Goal: Task Accomplishment & Management: Manage account settings

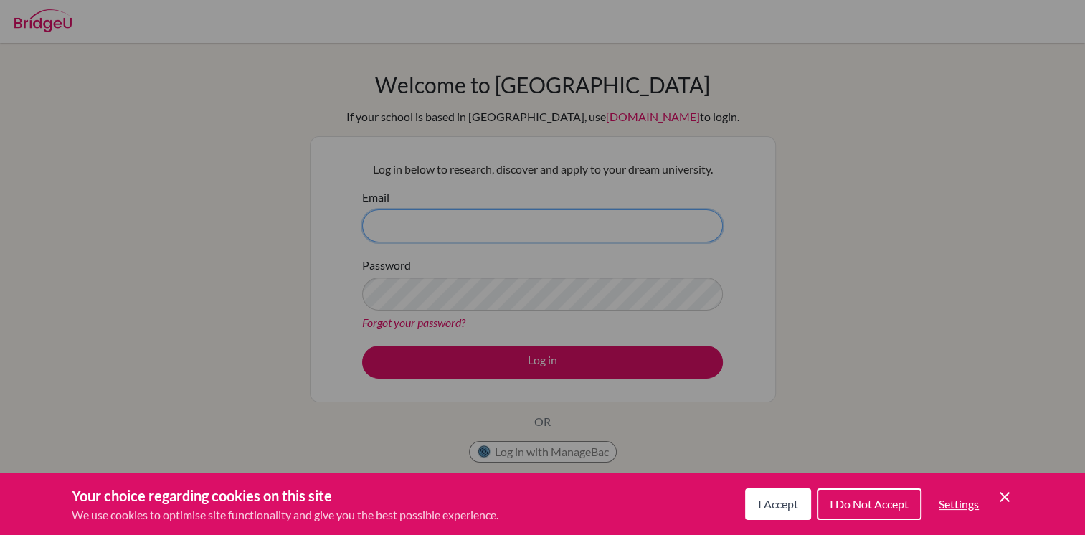
type input "serena.myrholm@stjohnsacademy.ca"
click at [594, 357] on div "Cookie Preferences" at bounding box center [542, 267] width 1085 height 535
click at [786, 515] on button "I Accept" at bounding box center [778, 504] width 66 height 32
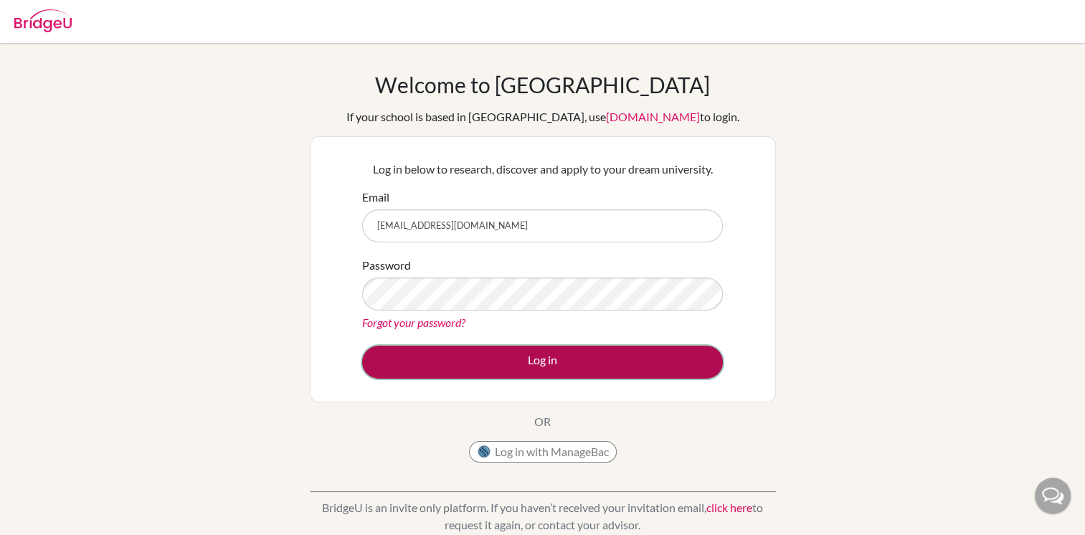
click at [542, 363] on button "Log in" at bounding box center [542, 362] width 361 height 33
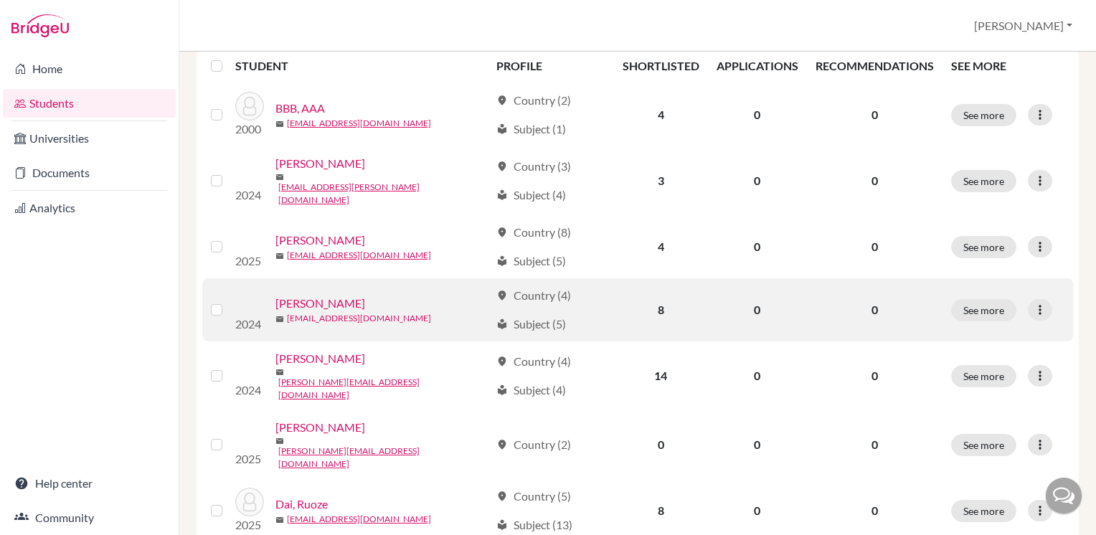
scroll to position [215, 0]
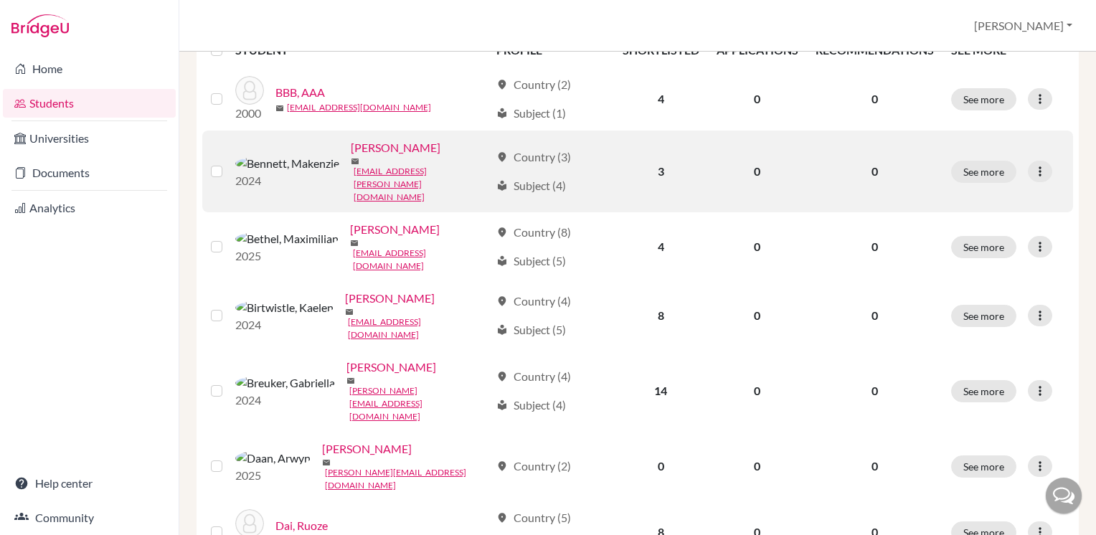
click at [228, 163] on label at bounding box center [228, 163] width 0 height 0
click at [0, 0] on input "checkbox" at bounding box center [0, 0] width 0 height 0
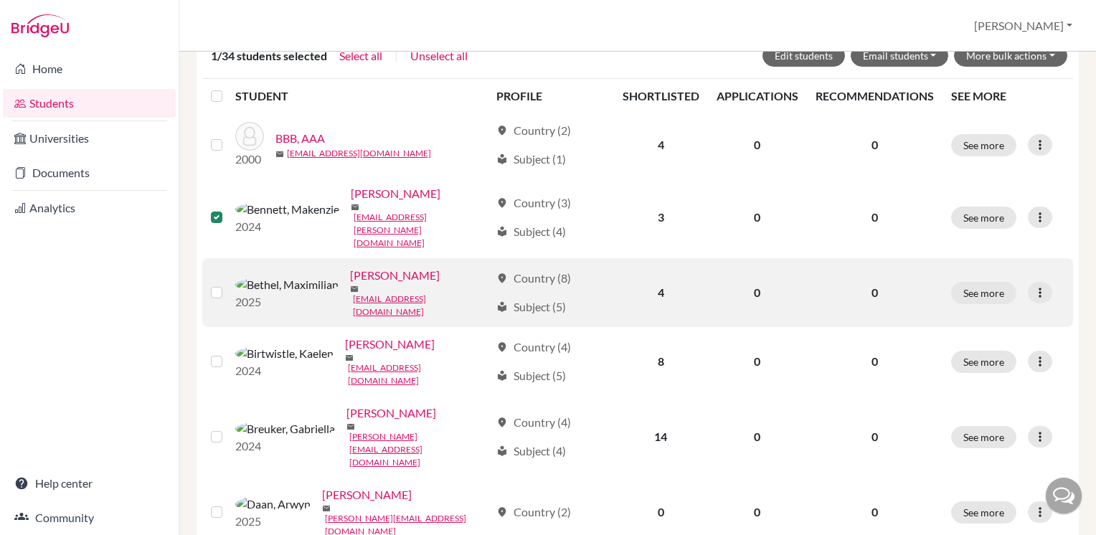
scroll to position [261, 0]
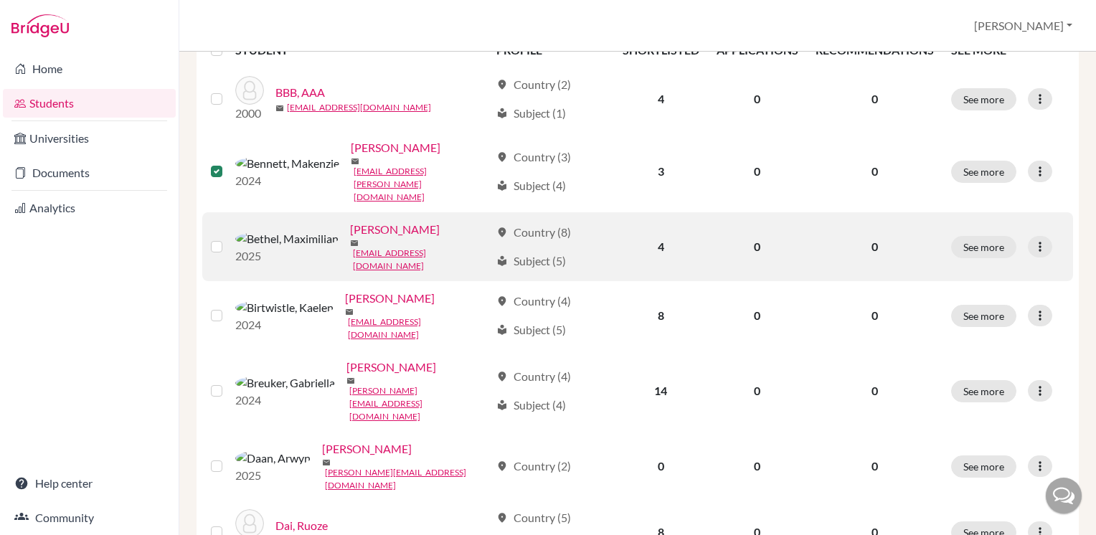
click at [228, 238] on label at bounding box center [228, 238] width 0 height 0
click at [0, 0] on input "checkbox" at bounding box center [0, 0] width 0 height 0
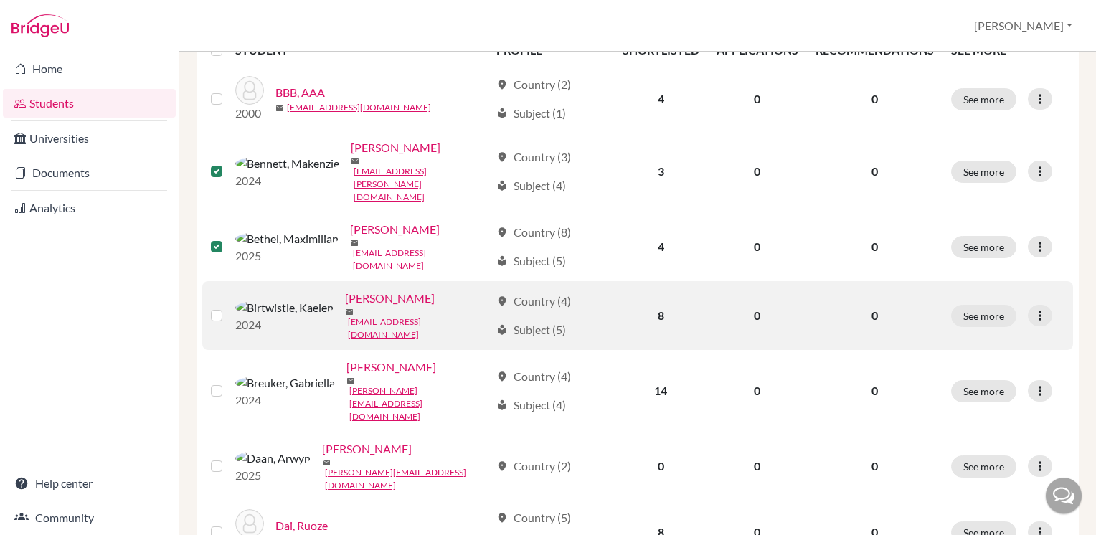
click at [228, 307] on label at bounding box center [228, 307] width 0 height 0
click at [0, 0] on input "checkbox" at bounding box center [0, 0] width 0 height 0
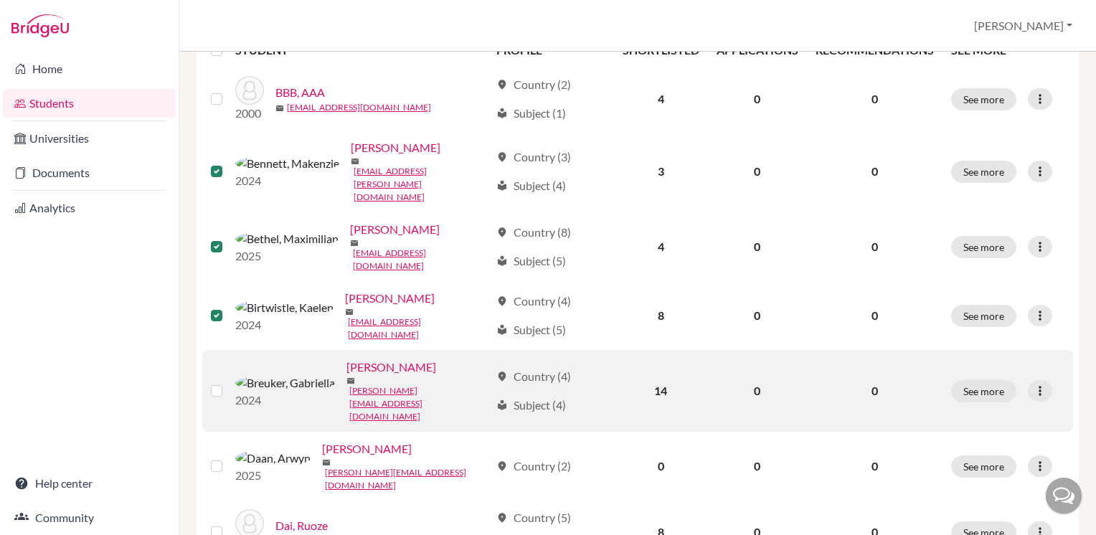
click at [228, 382] on label at bounding box center [228, 382] width 0 height 0
click at [0, 0] on input "checkbox" at bounding box center [0, 0] width 0 height 0
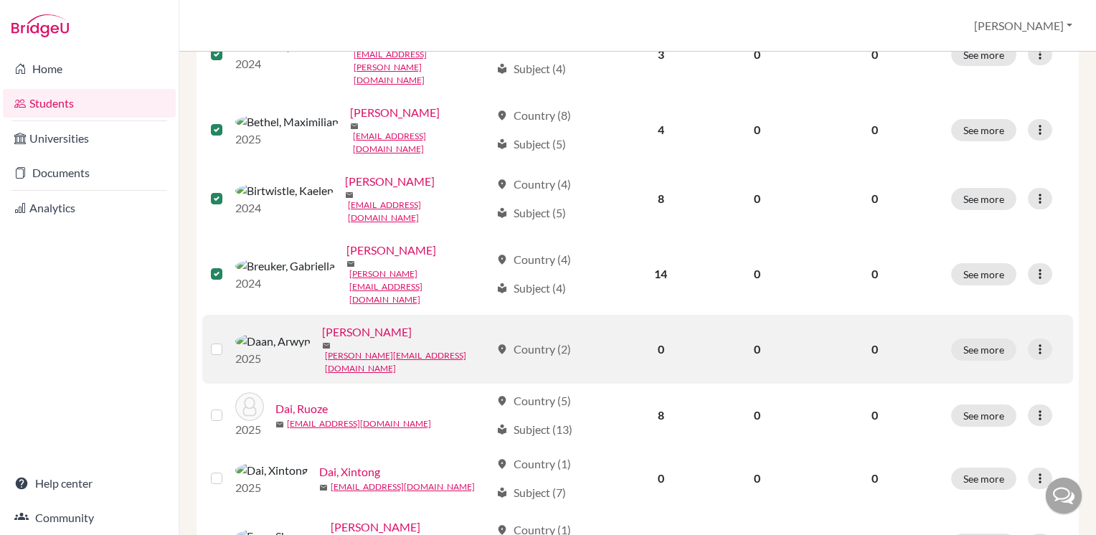
scroll to position [404, 0]
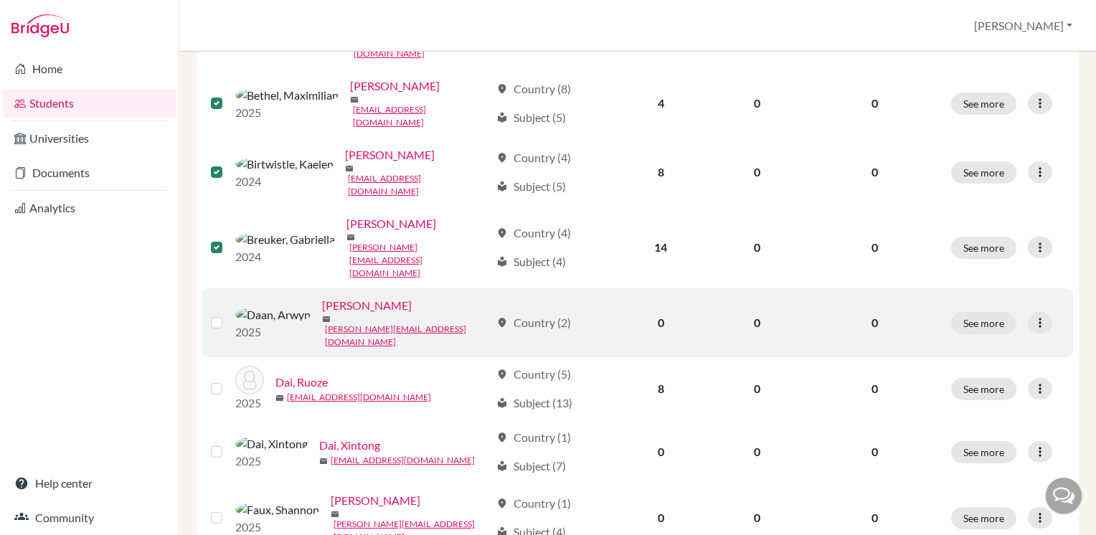
click at [228, 314] on label at bounding box center [228, 314] width 0 height 0
click at [0, 0] on input "checkbox" at bounding box center [0, 0] width 0 height 0
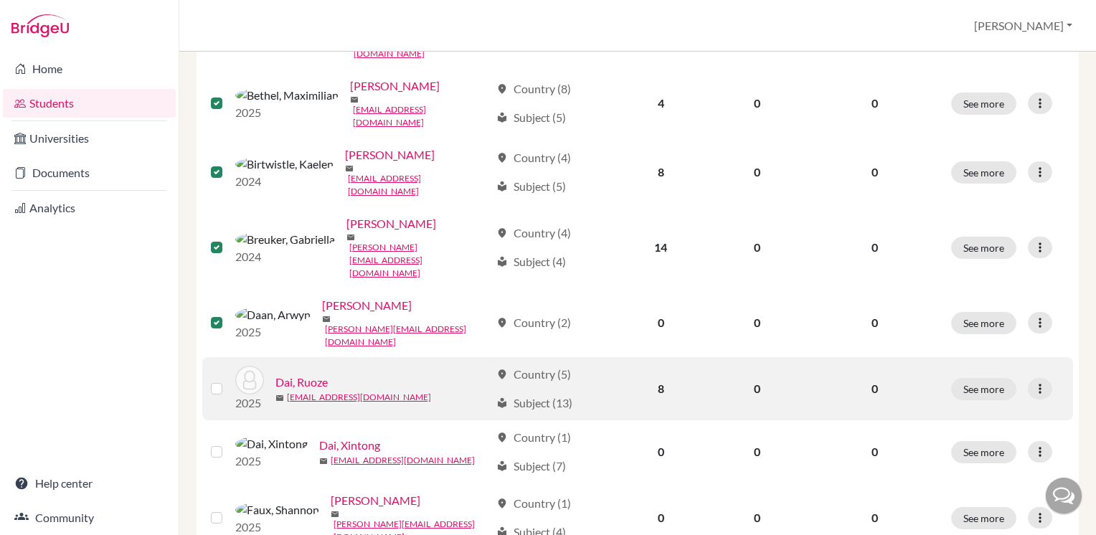
click at [228, 380] on label at bounding box center [228, 380] width 0 height 0
click at [0, 0] on input "checkbox" at bounding box center [0, 0] width 0 height 0
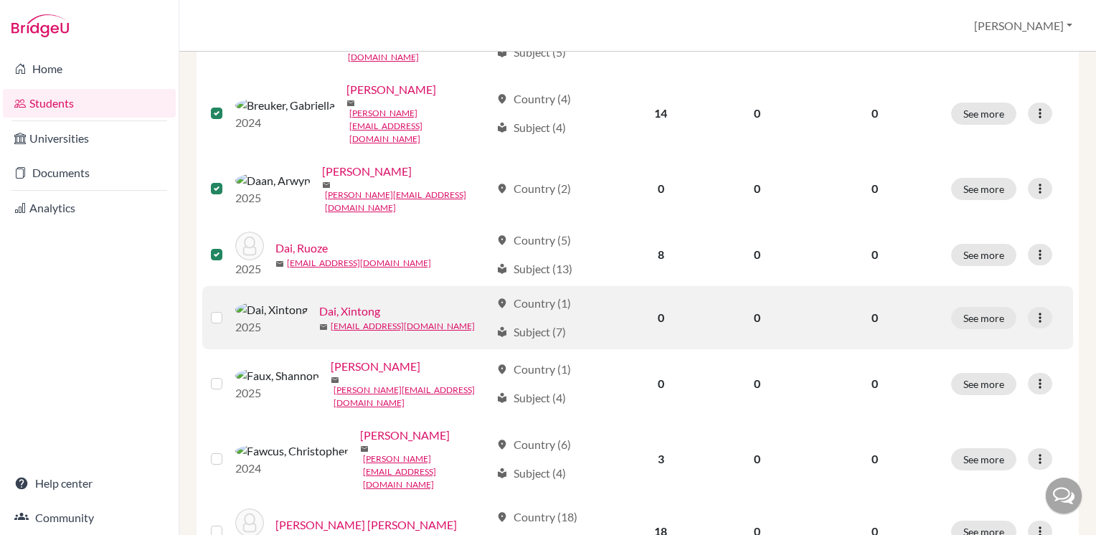
scroll to position [548, 0]
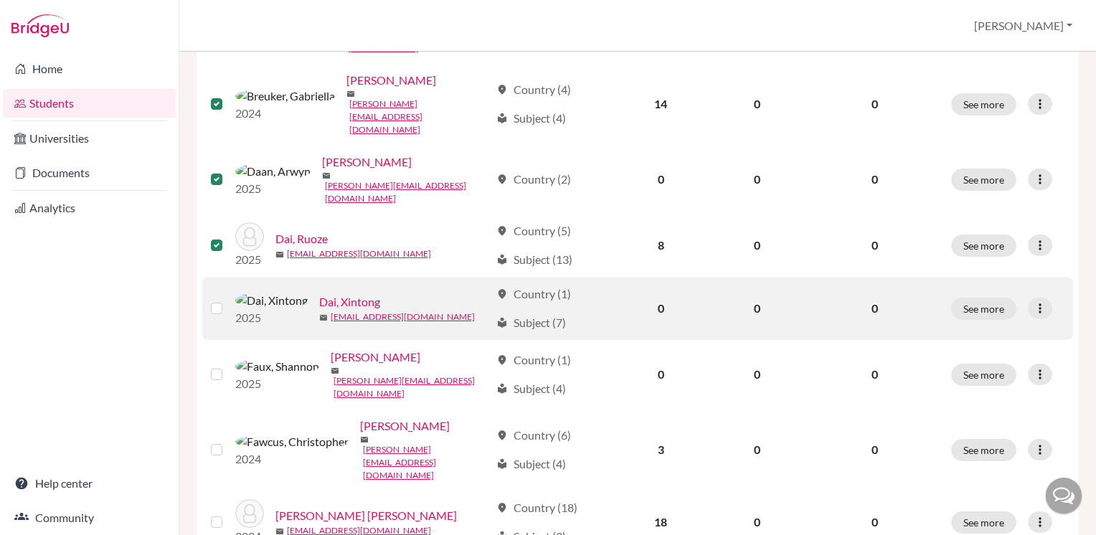
click at [228, 300] on label at bounding box center [228, 300] width 0 height 0
click at [0, 0] on input "checkbox" at bounding box center [0, 0] width 0 height 0
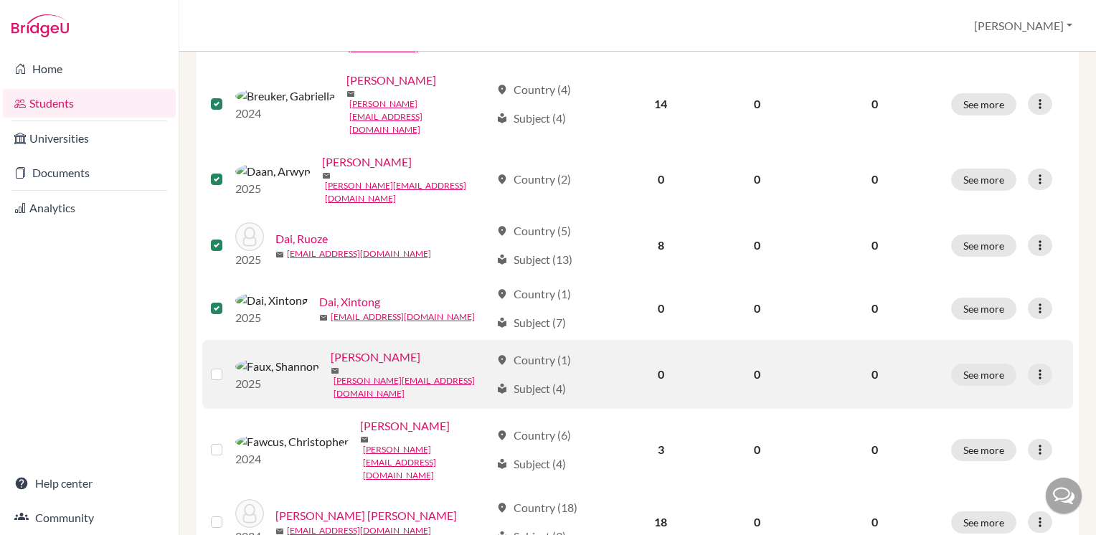
click at [228, 366] on label at bounding box center [228, 366] width 0 height 0
click at [0, 0] on input "checkbox" at bounding box center [0, 0] width 0 height 0
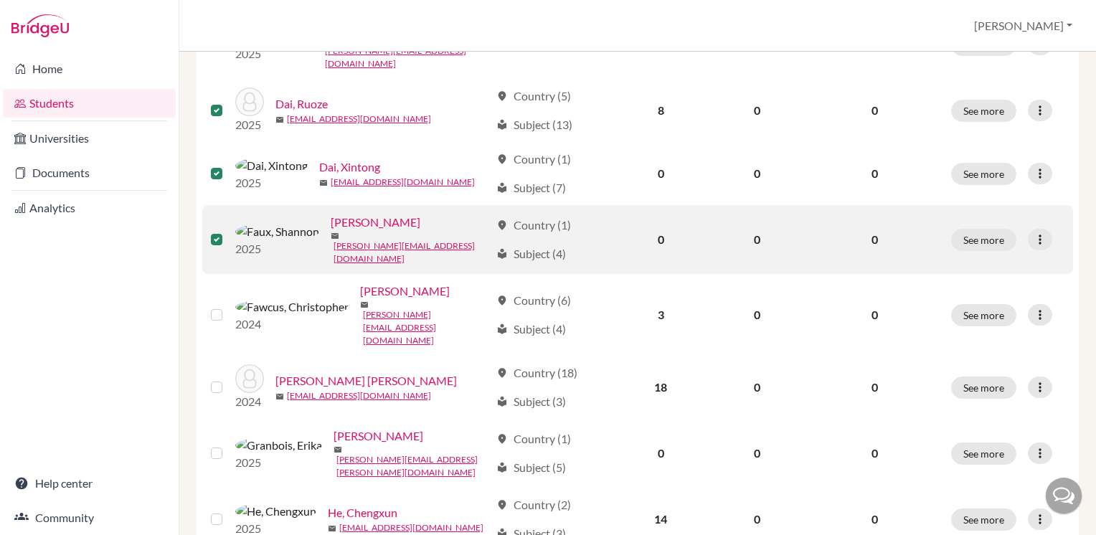
scroll to position [691, 0]
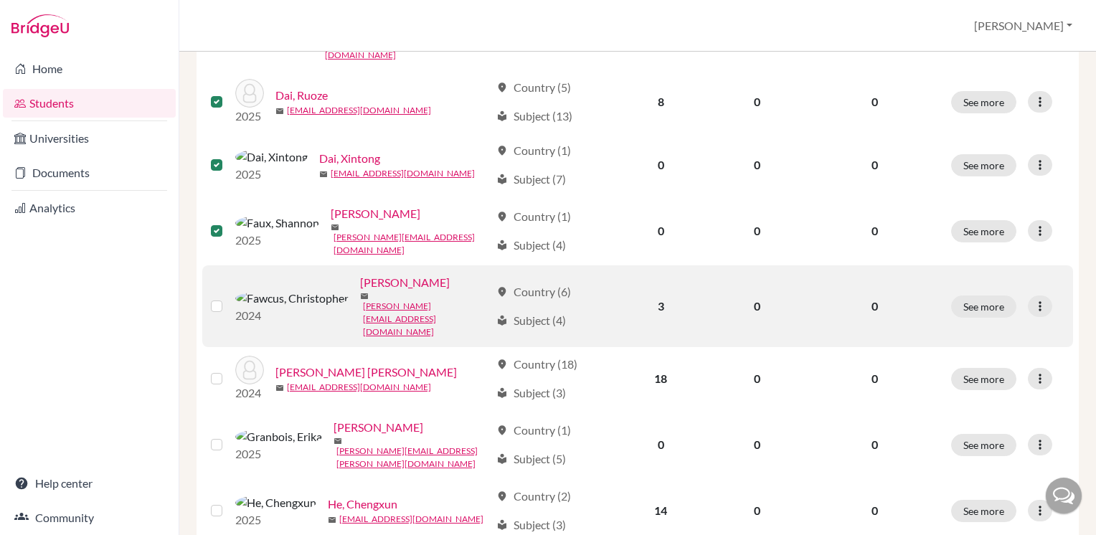
click at [228, 298] on label at bounding box center [228, 298] width 0 height 0
click at [0, 0] on input "checkbox" at bounding box center [0, 0] width 0 height 0
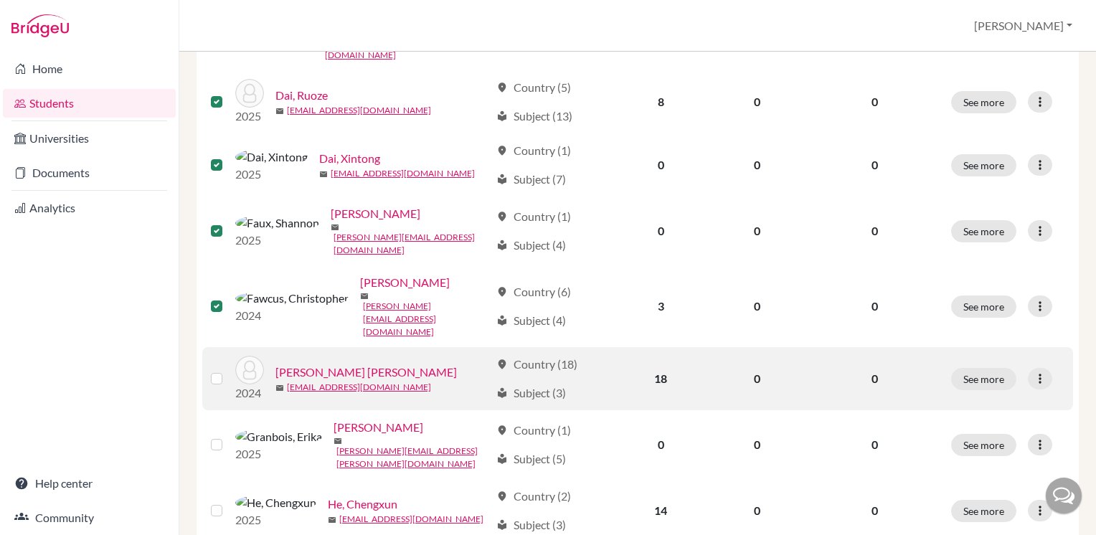
click at [228, 370] on label at bounding box center [228, 370] width 0 height 0
click at [0, 0] on input "checkbox" at bounding box center [0, 0] width 0 height 0
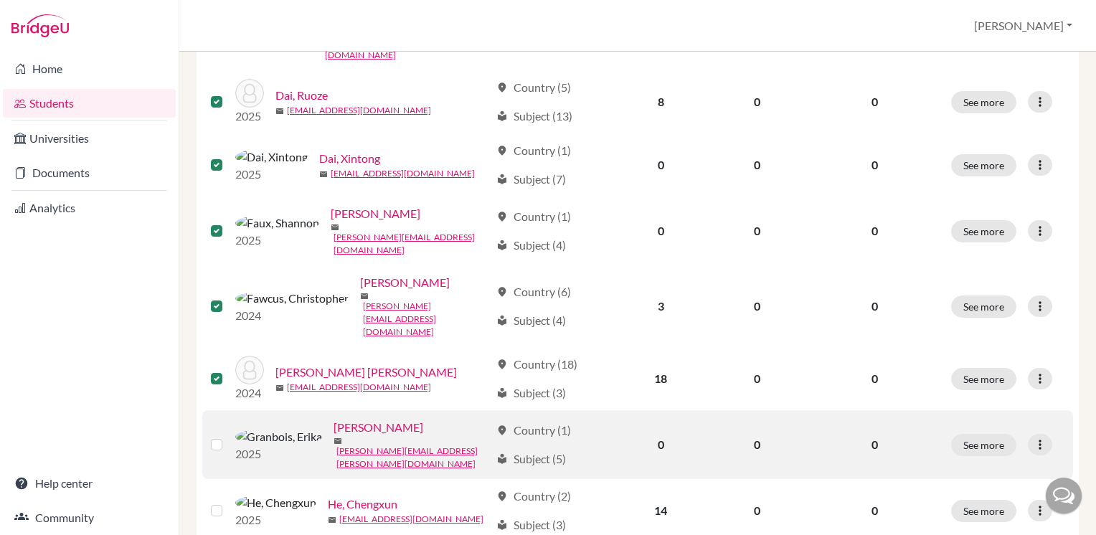
click at [228, 436] on label at bounding box center [228, 436] width 0 height 0
click at [0, 0] on input "checkbox" at bounding box center [0, 0] width 0 height 0
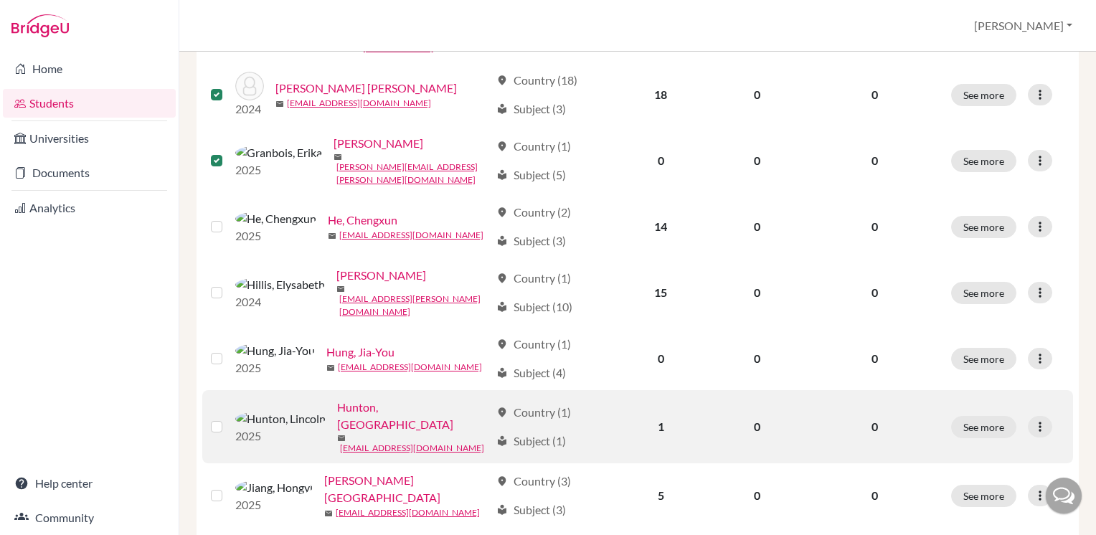
scroll to position [978, 0]
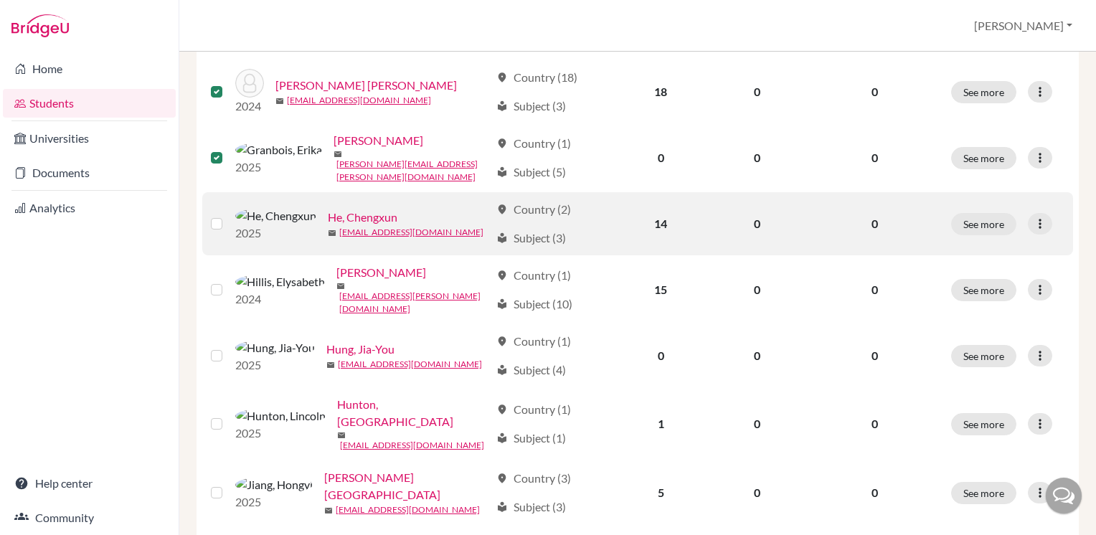
click at [228, 215] on label at bounding box center [228, 215] width 0 height 0
click at [0, 0] on input "checkbox" at bounding box center [0, 0] width 0 height 0
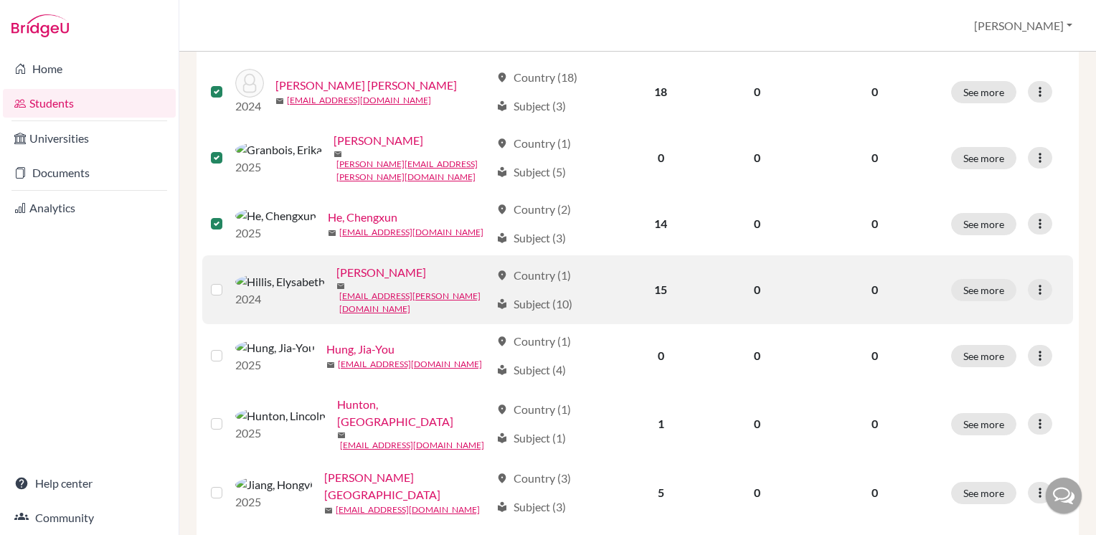
click at [228, 281] on label at bounding box center [228, 281] width 0 height 0
click at [0, 0] on input "checkbox" at bounding box center [0, 0] width 0 height 0
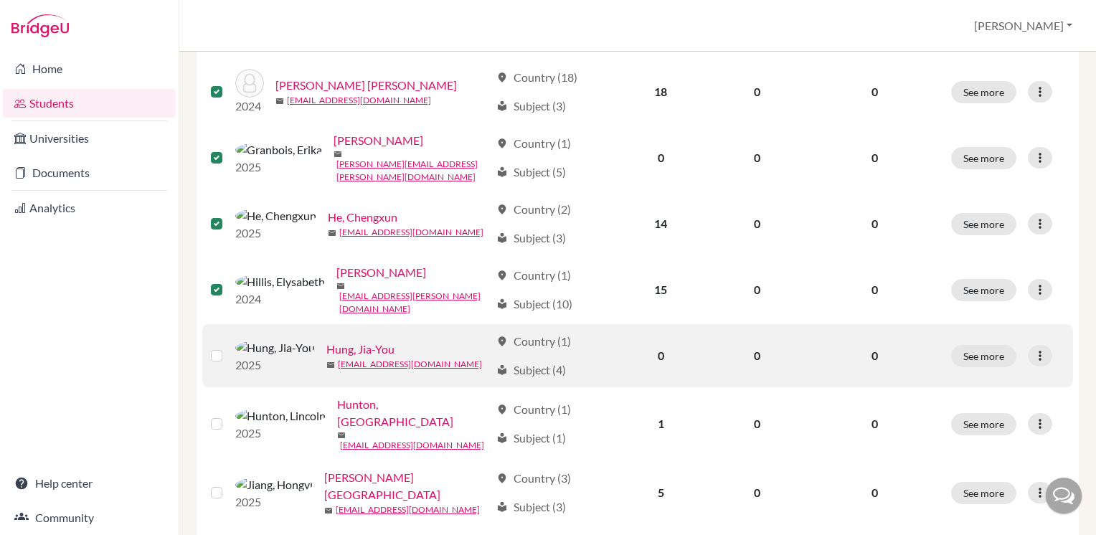
click at [228, 347] on label at bounding box center [228, 347] width 0 height 0
click at [0, 0] on input "checkbox" at bounding box center [0, 0] width 0 height 0
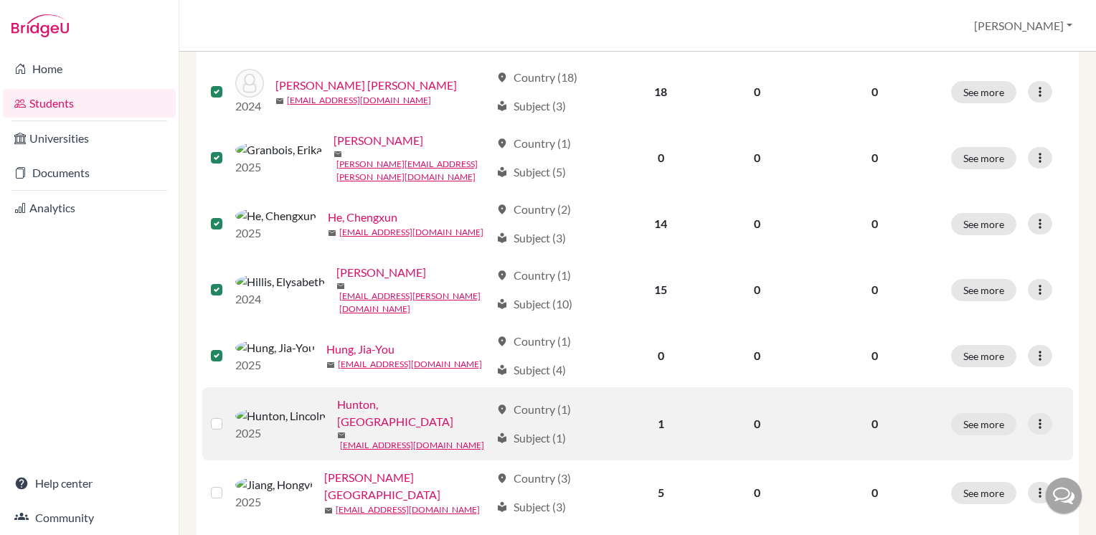
click at [228, 415] on label at bounding box center [228, 415] width 0 height 0
click at [0, 0] on input "checkbox" at bounding box center [0, 0] width 0 height 0
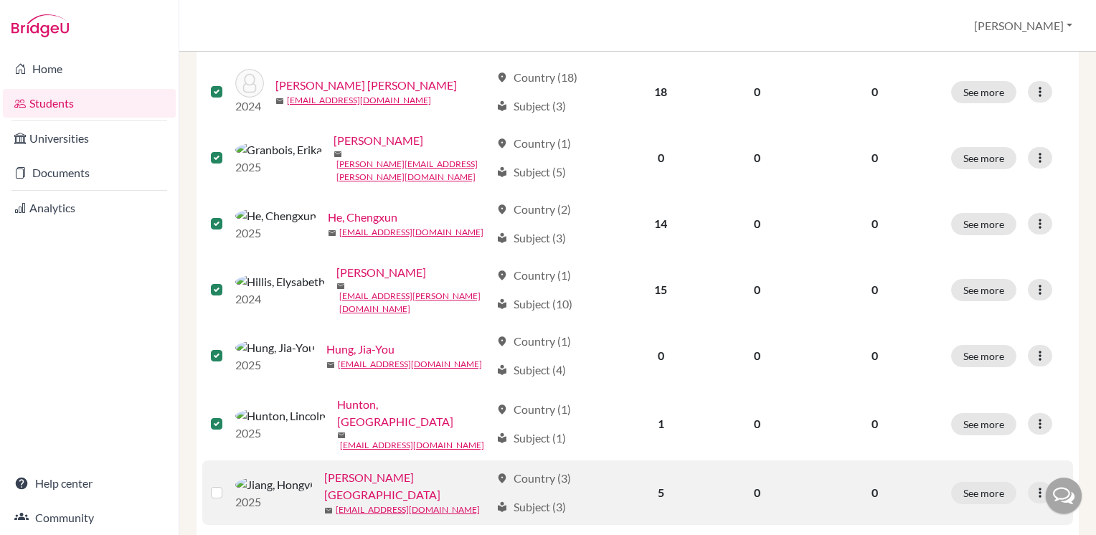
click at [228, 484] on label at bounding box center [228, 484] width 0 height 0
click at [0, 0] on input "checkbox" at bounding box center [0, 0] width 0 height 0
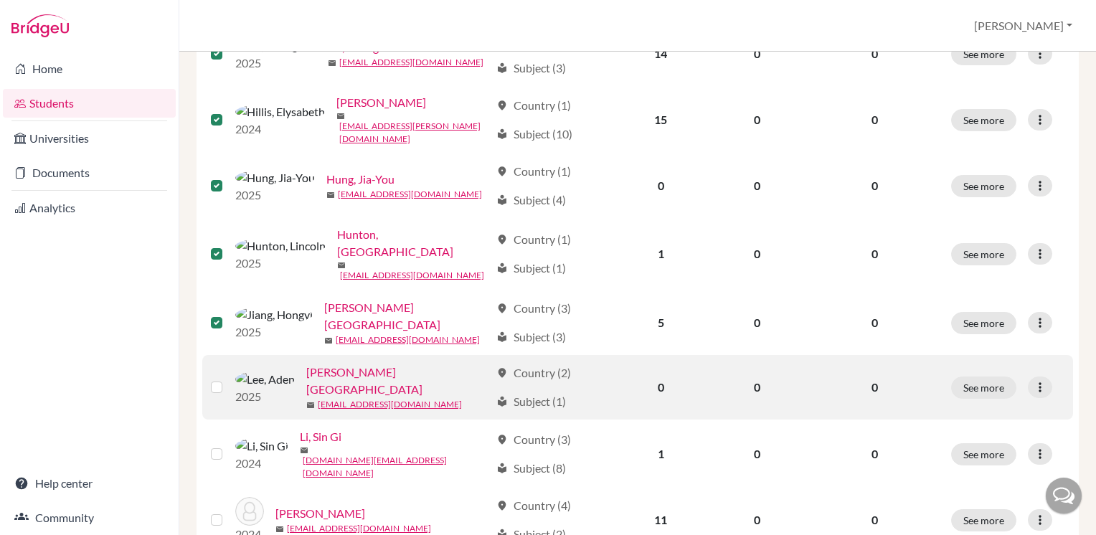
scroll to position [1150, 0]
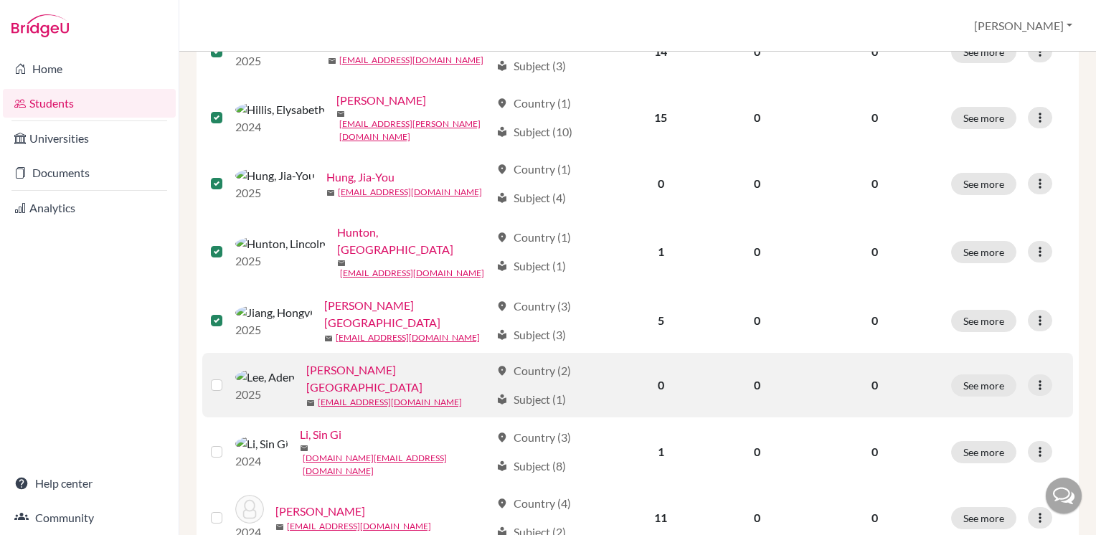
click at [228, 377] on label at bounding box center [228, 377] width 0 height 0
click at [0, 0] on input "checkbox" at bounding box center [0, 0] width 0 height 0
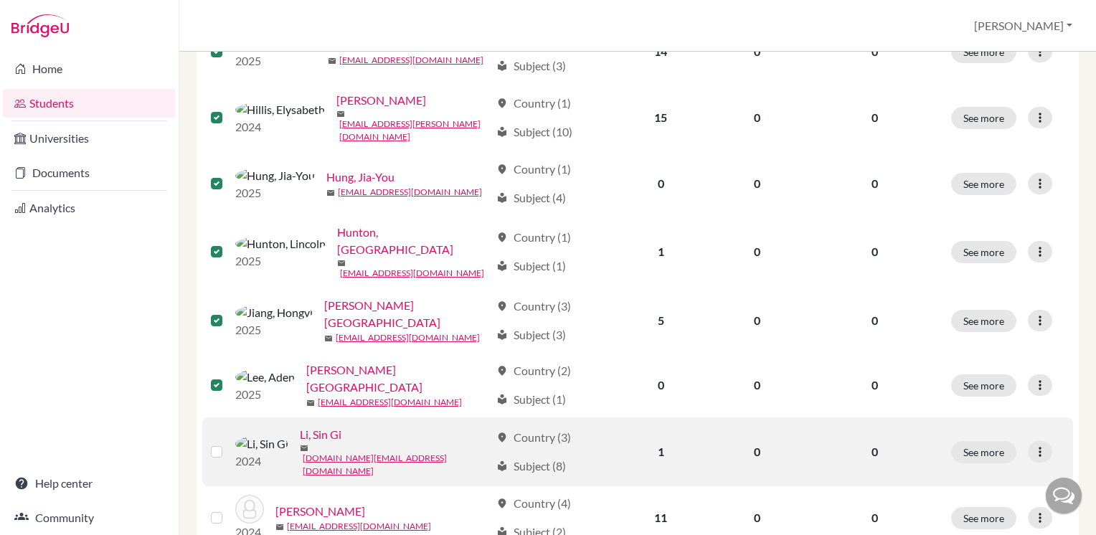
click at [228, 443] on label at bounding box center [228, 443] width 0 height 0
click at [0, 0] on input "checkbox" at bounding box center [0, 0] width 0 height 0
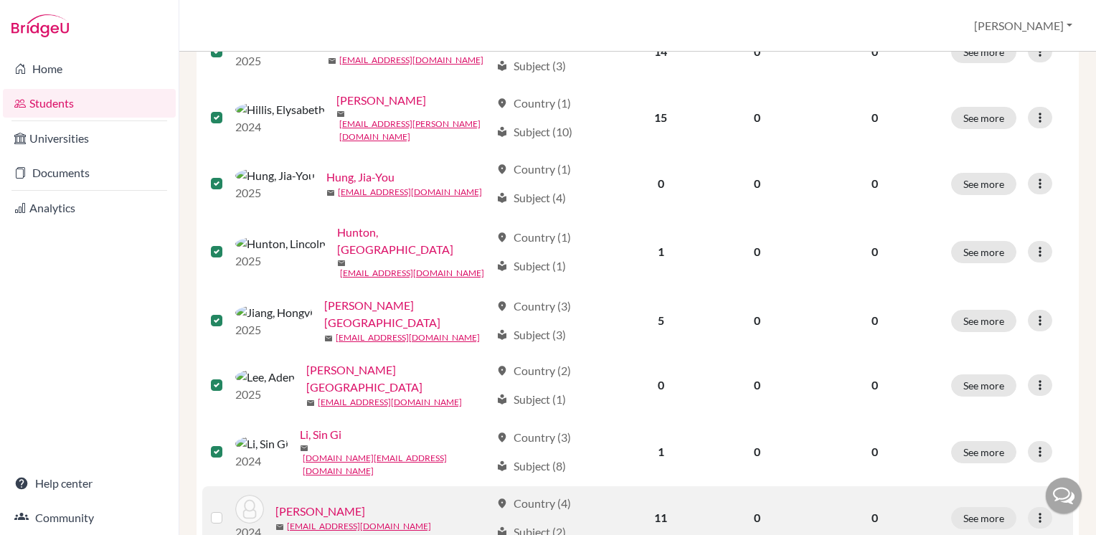
click at [228, 509] on label at bounding box center [228, 509] width 0 height 0
click at [0, 0] on input "checkbox" at bounding box center [0, 0] width 0 height 0
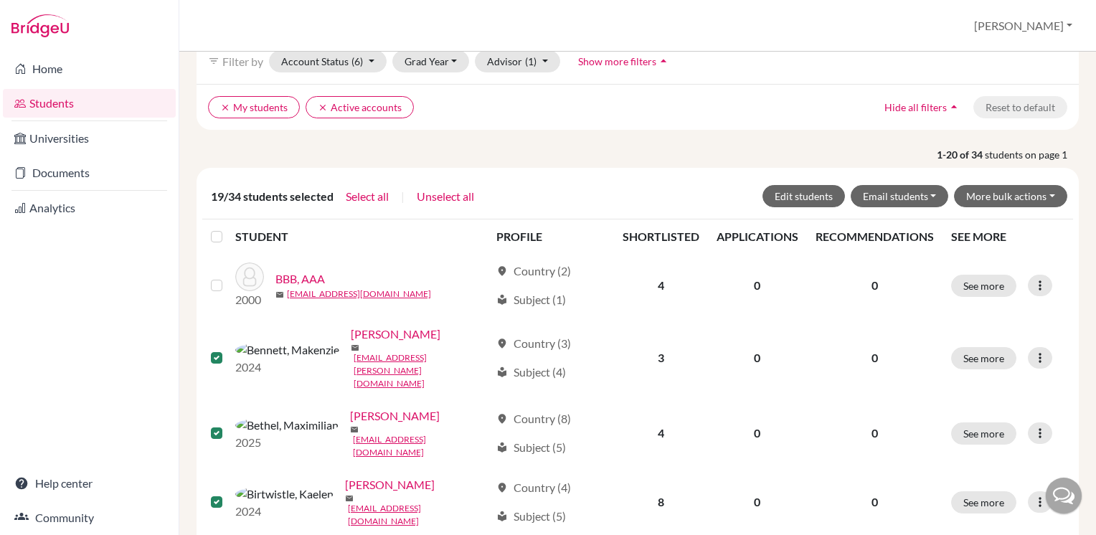
scroll to position [3, 0]
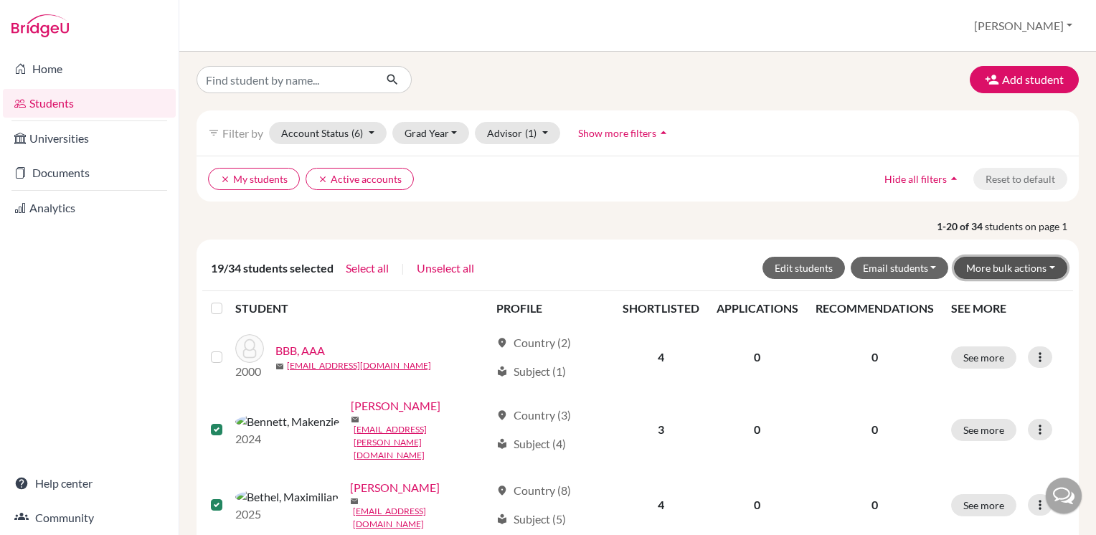
click at [1043, 268] on button "More bulk actions" at bounding box center [1010, 268] width 113 height 22
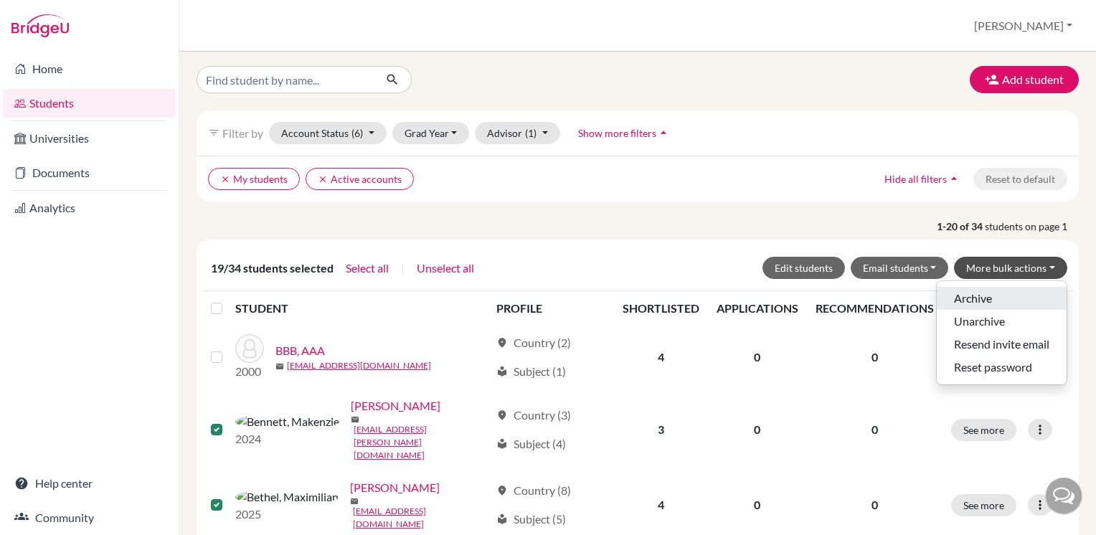
click at [950, 300] on button "Archive" at bounding box center [1002, 298] width 130 height 23
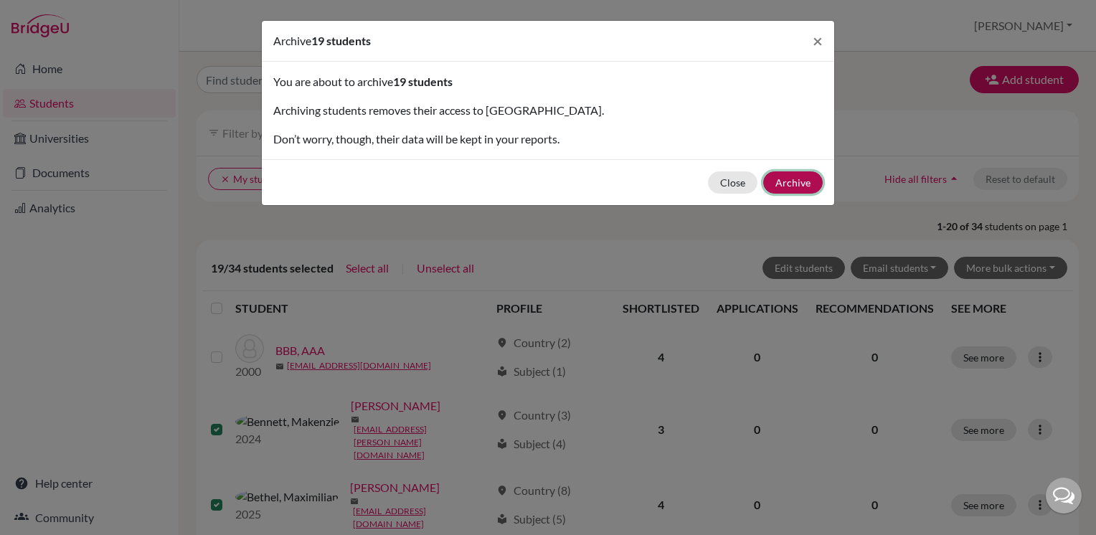
click at [791, 184] on button "Archive" at bounding box center [793, 182] width 60 height 22
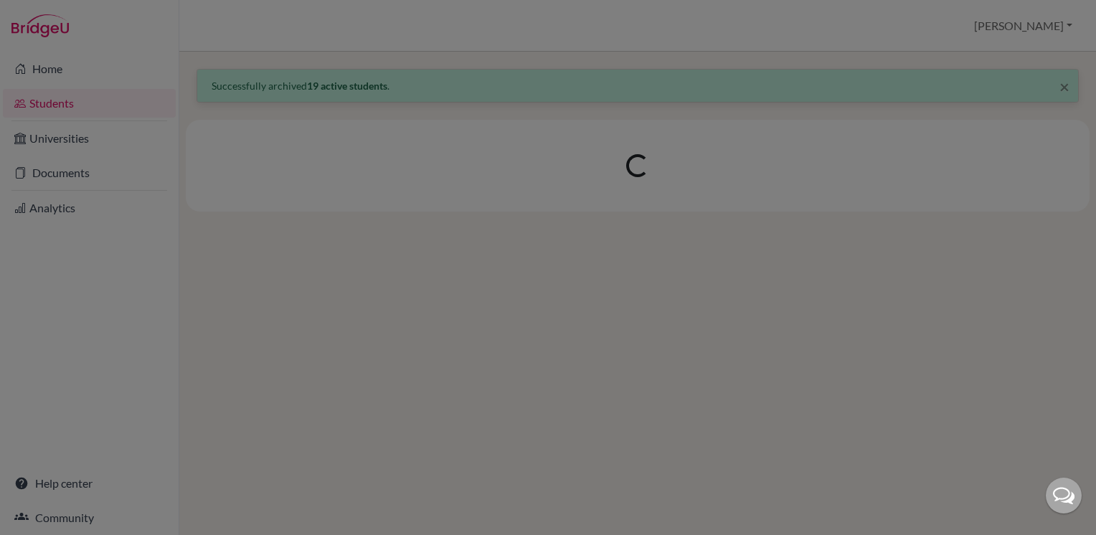
scroll to position [0, 0]
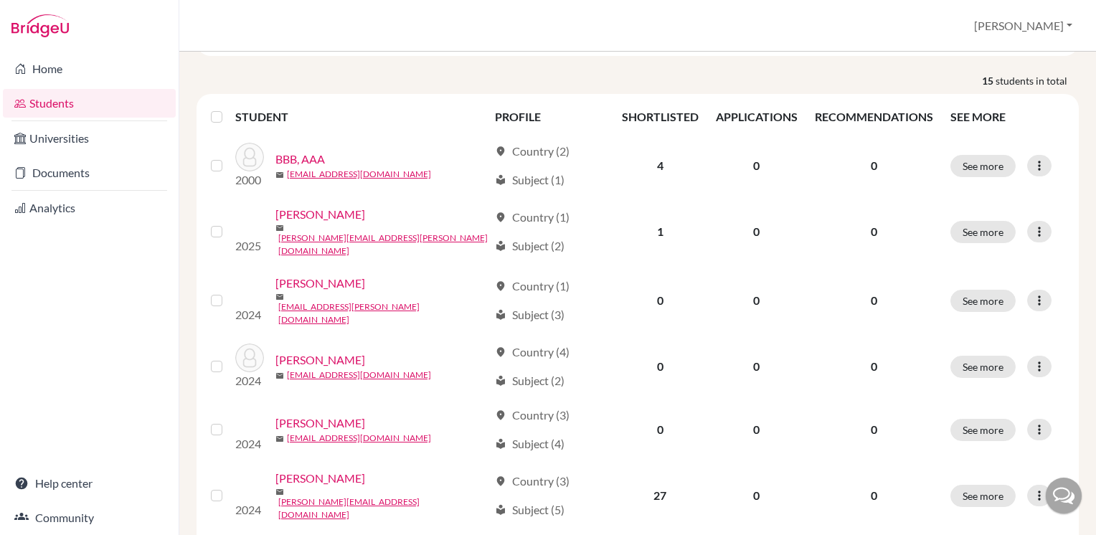
scroll to position [215, 0]
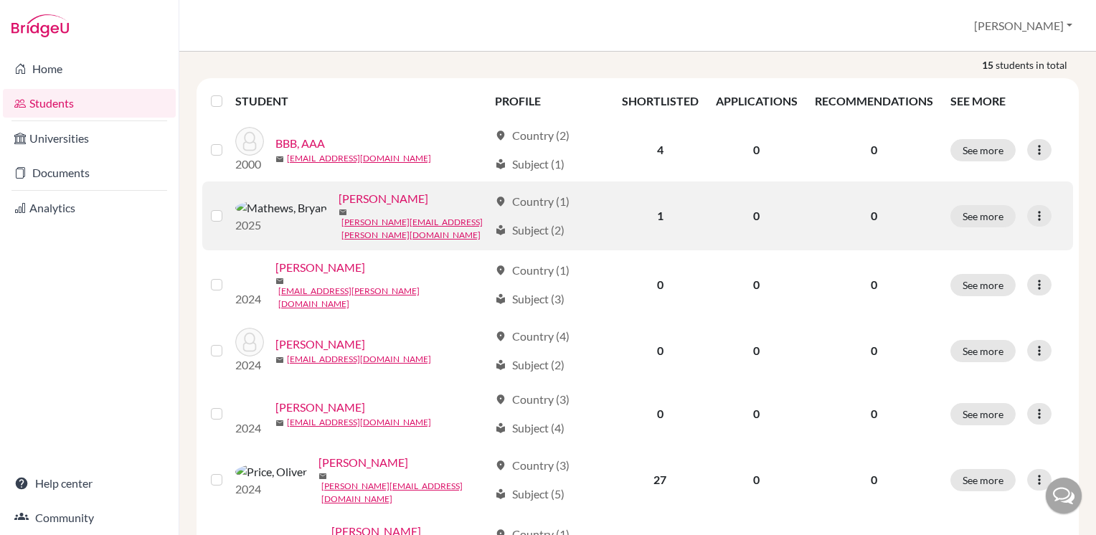
click at [228, 207] on label at bounding box center [228, 207] width 0 height 0
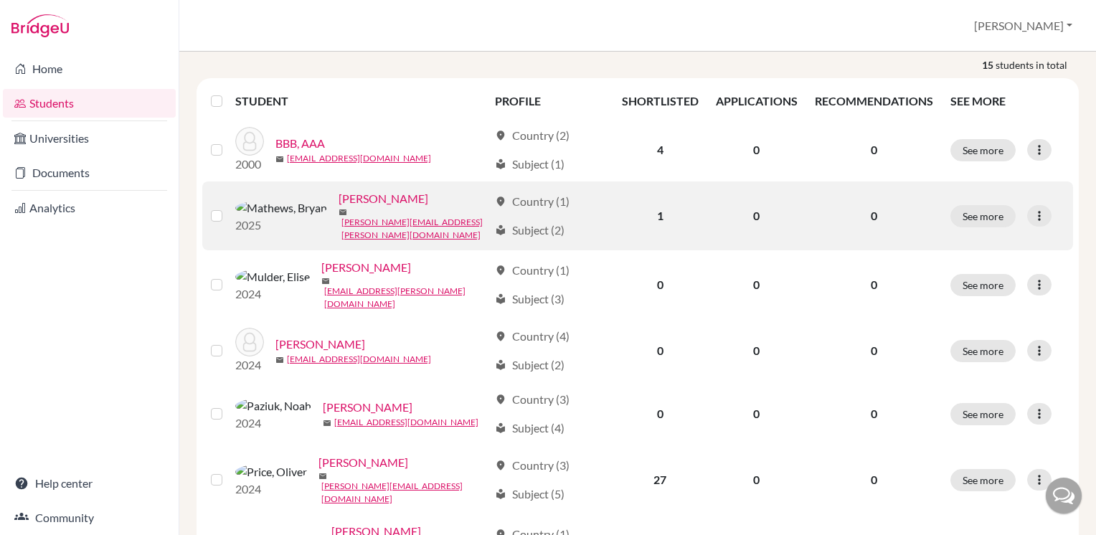
click at [0, 0] on input "checkbox" at bounding box center [0, 0] width 0 height 0
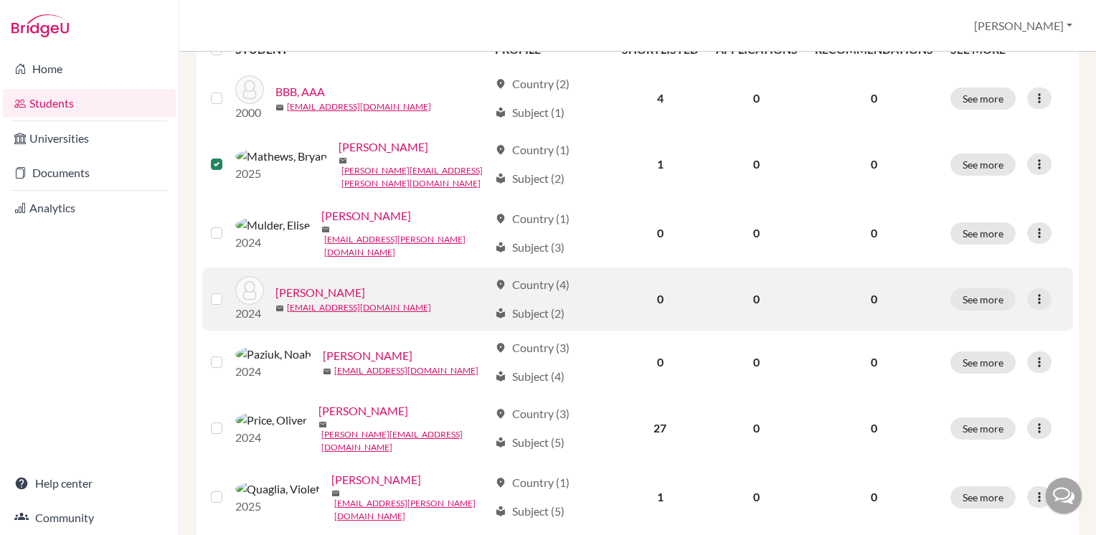
scroll to position [359, 0]
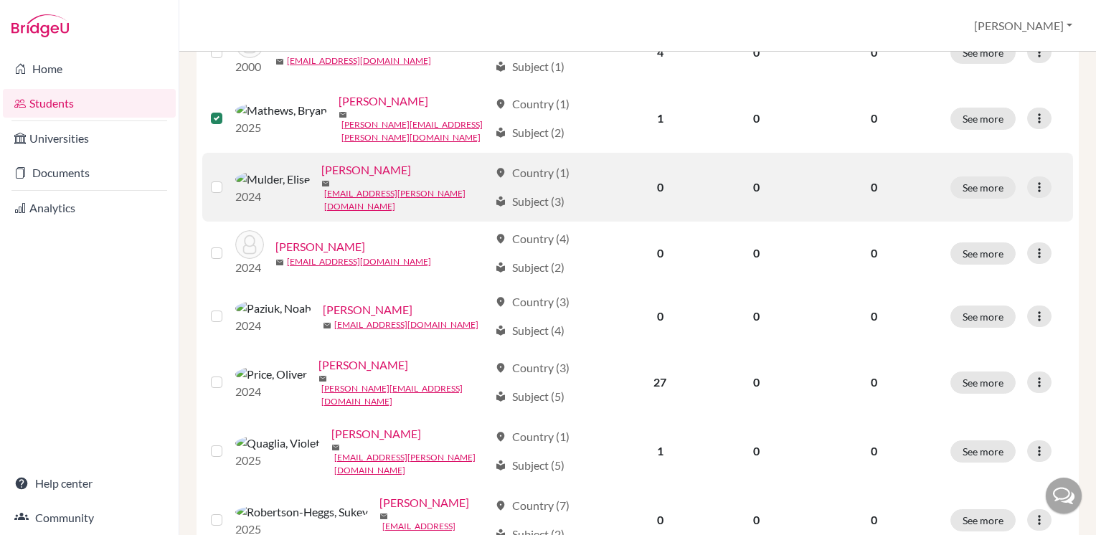
click at [228, 179] on label at bounding box center [228, 179] width 0 height 0
click at [0, 0] on input "checkbox" at bounding box center [0, 0] width 0 height 0
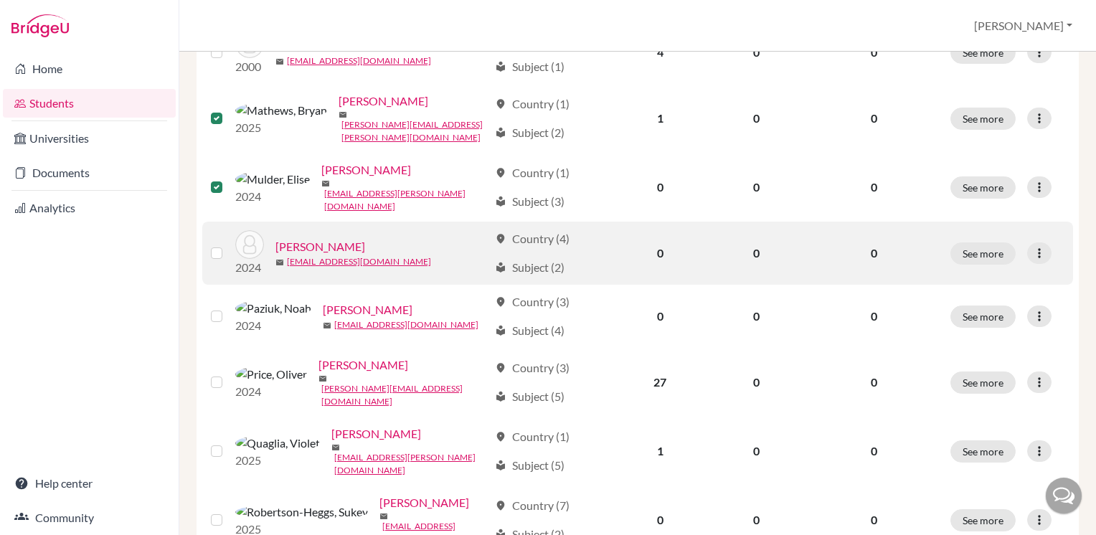
click at [228, 245] on label at bounding box center [228, 245] width 0 height 0
click at [0, 0] on input "checkbox" at bounding box center [0, 0] width 0 height 0
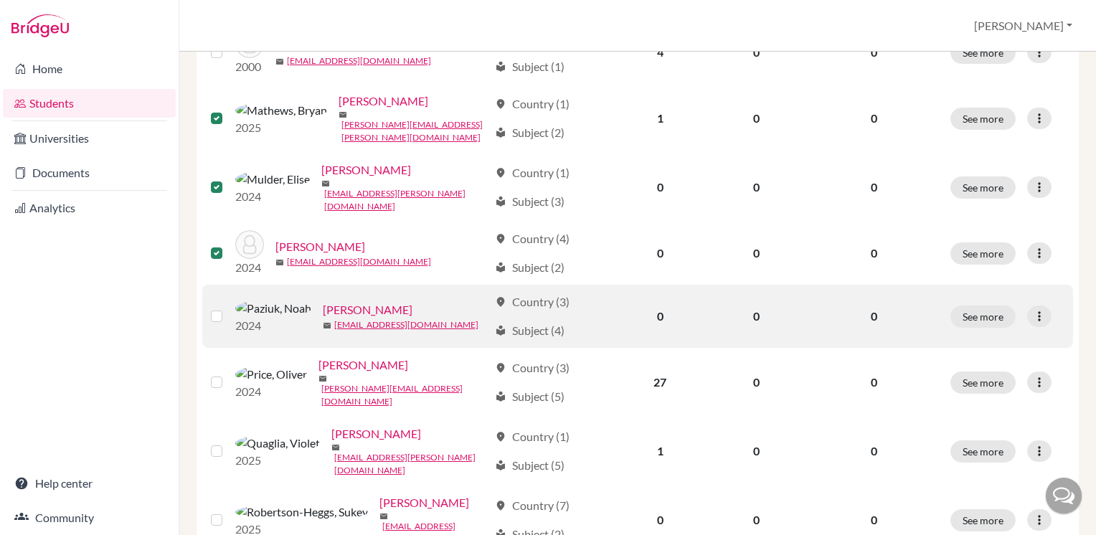
click at [228, 308] on label at bounding box center [228, 308] width 0 height 0
click at [0, 0] on input "checkbox" at bounding box center [0, 0] width 0 height 0
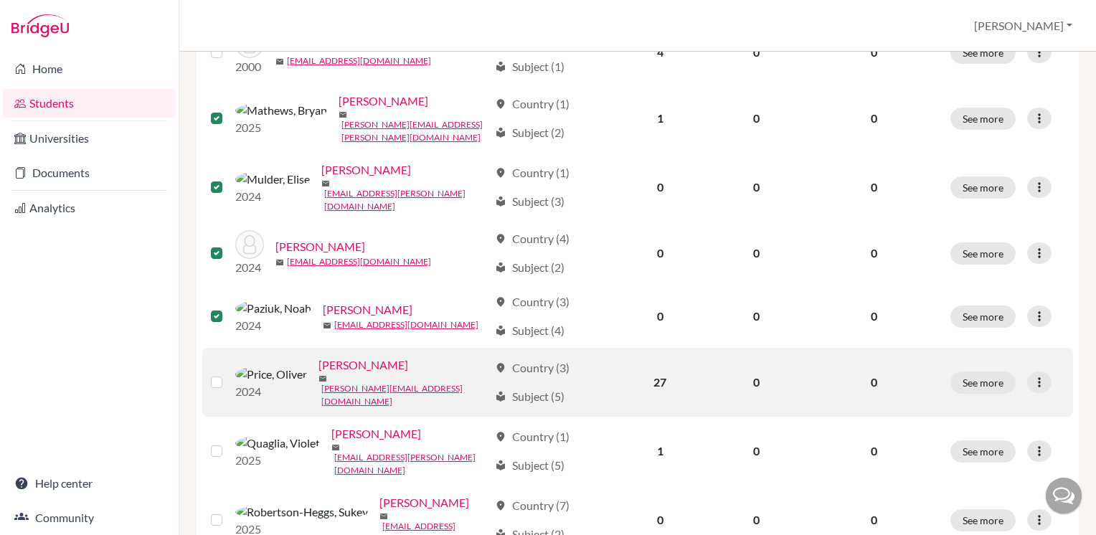
click at [228, 374] on label at bounding box center [228, 374] width 0 height 0
click at [0, 0] on input "checkbox" at bounding box center [0, 0] width 0 height 0
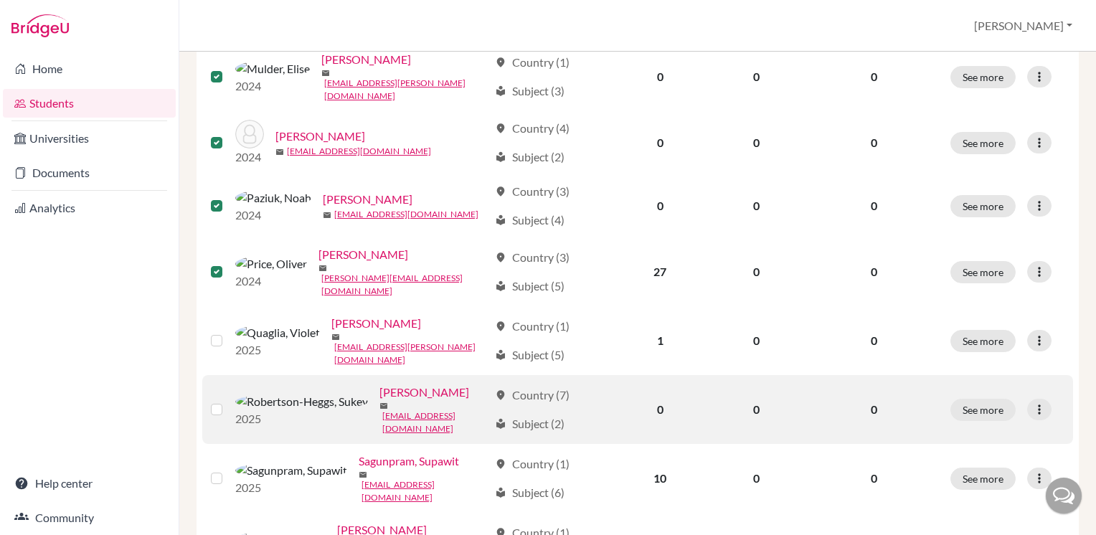
scroll to position [502, 0]
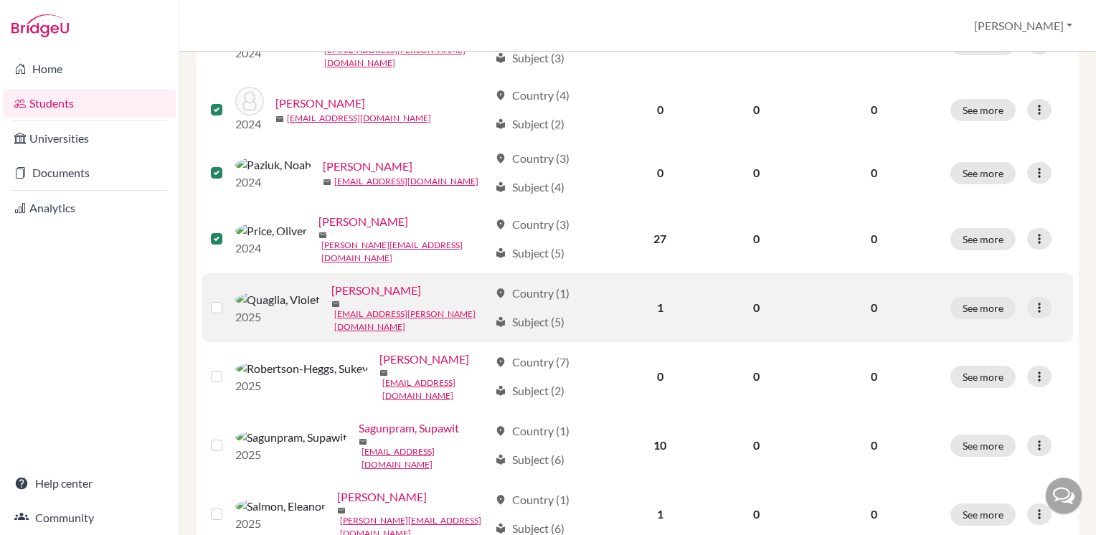
click at [228, 299] on label at bounding box center [228, 299] width 0 height 0
click at [0, 0] on input "checkbox" at bounding box center [0, 0] width 0 height 0
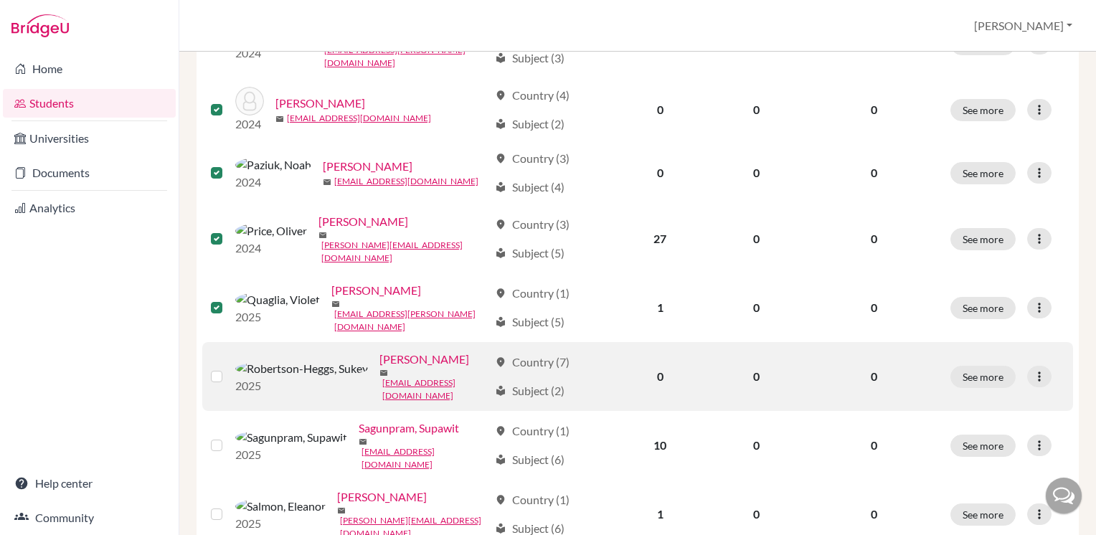
click at [228, 368] on label at bounding box center [228, 368] width 0 height 0
click at [0, 0] on input "checkbox" at bounding box center [0, 0] width 0 height 0
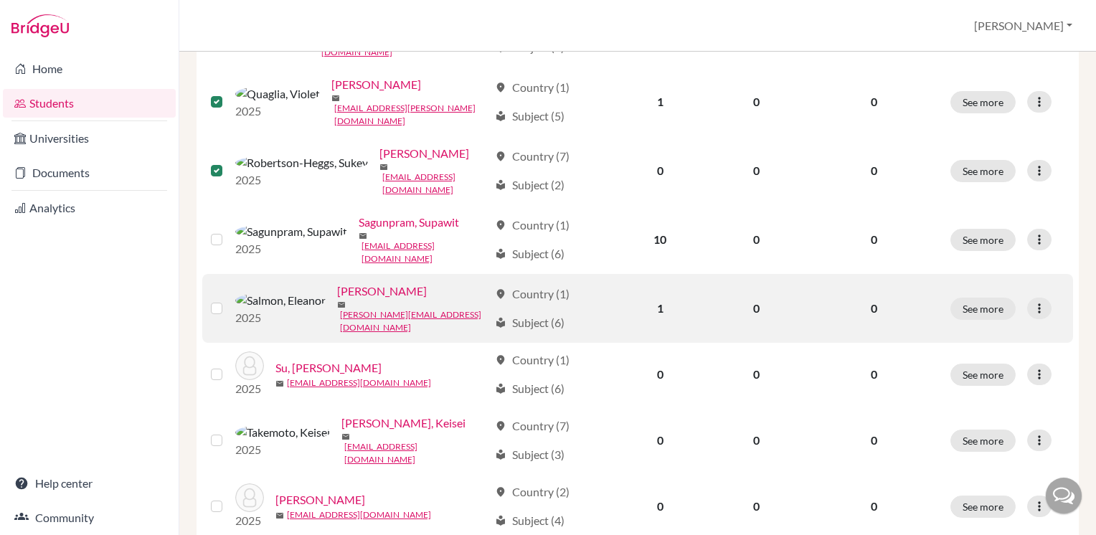
scroll to position [717, 0]
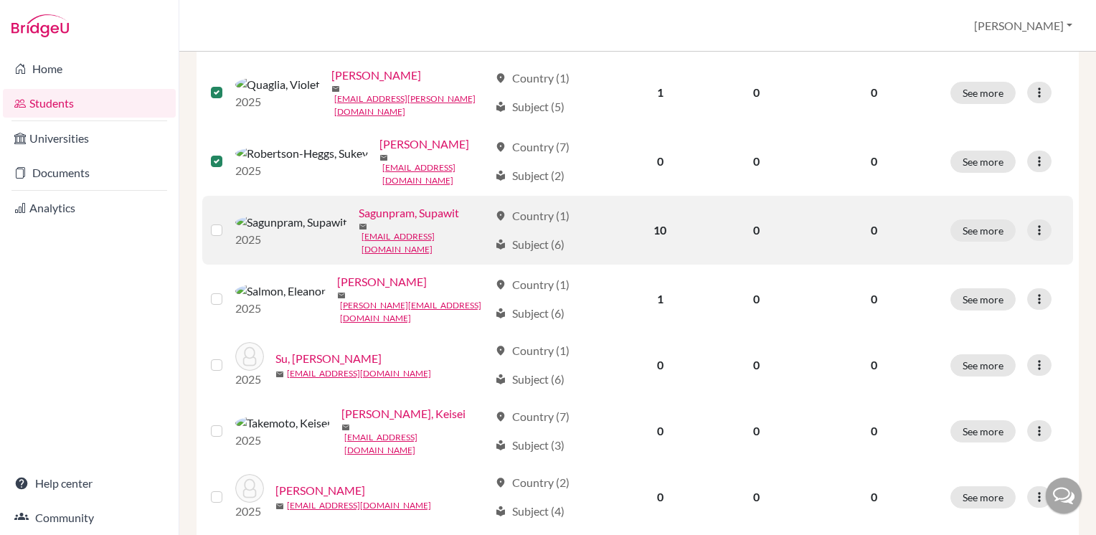
click at [228, 222] on label at bounding box center [228, 222] width 0 height 0
click at [0, 0] on input "checkbox" at bounding box center [0, 0] width 0 height 0
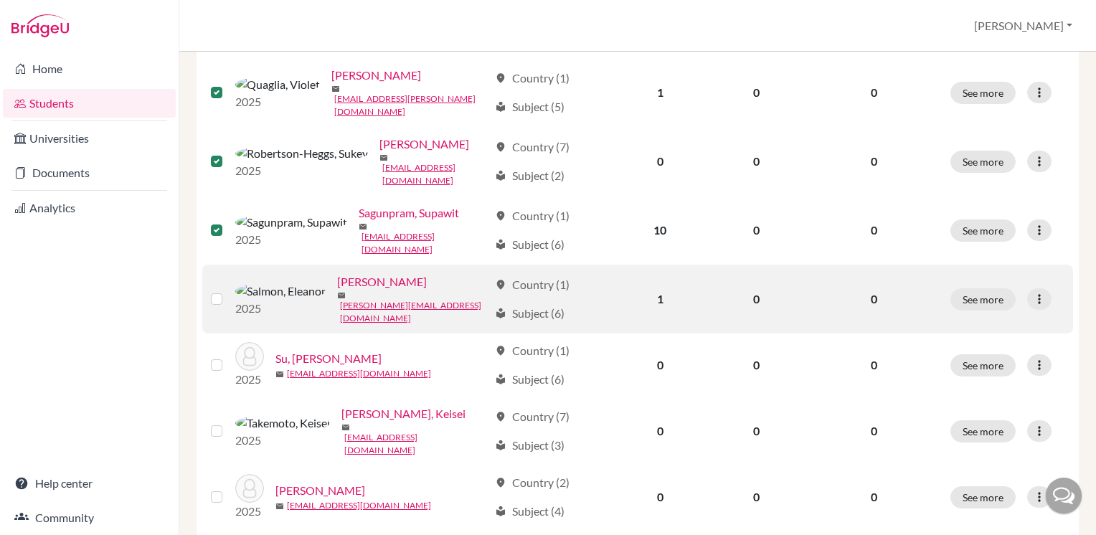
click at [228, 290] on label at bounding box center [228, 290] width 0 height 0
click at [0, 0] on input "checkbox" at bounding box center [0, 0] width 0 height 0
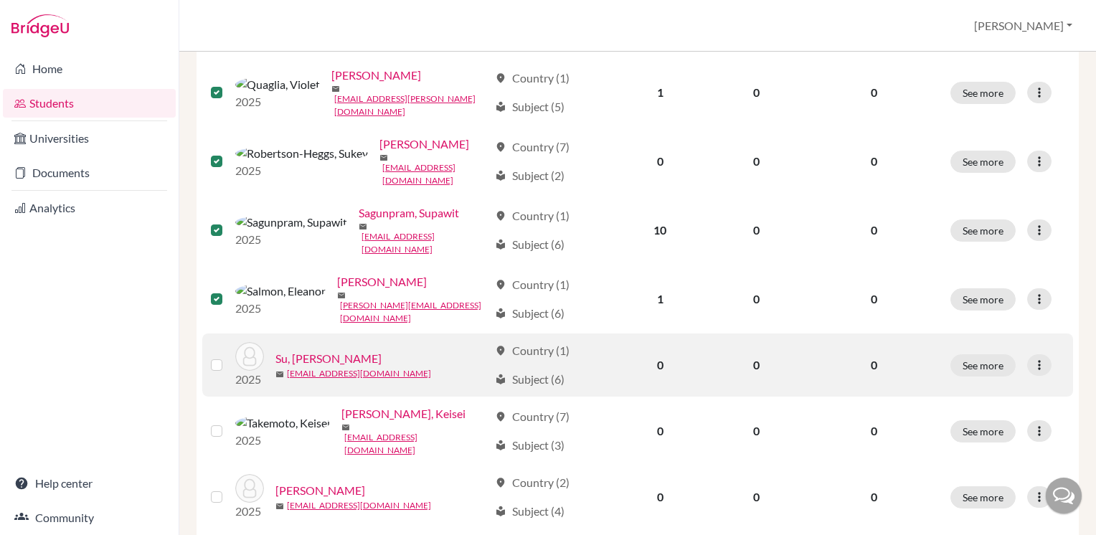
click at [212, 356] on div at bounding box center [219, 364] width 17 height 17
click at [228, 356] on label at bounding box center [228, 356] width 0 height 0
click at [0, 0] on input "checkbox" at bounding box center [0, 0] width 0 height 0
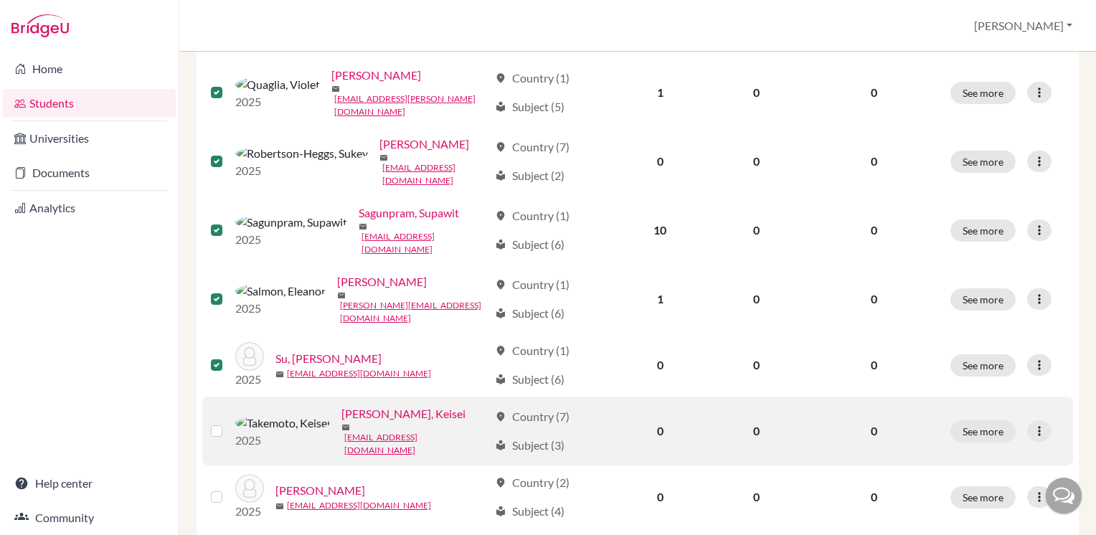
click at [228, 422] on label at bounding box center [228, 422] width 0 height 0
click at [0, 0] on input "checkbox" at bounding box center [0, 0] width 0 height 0
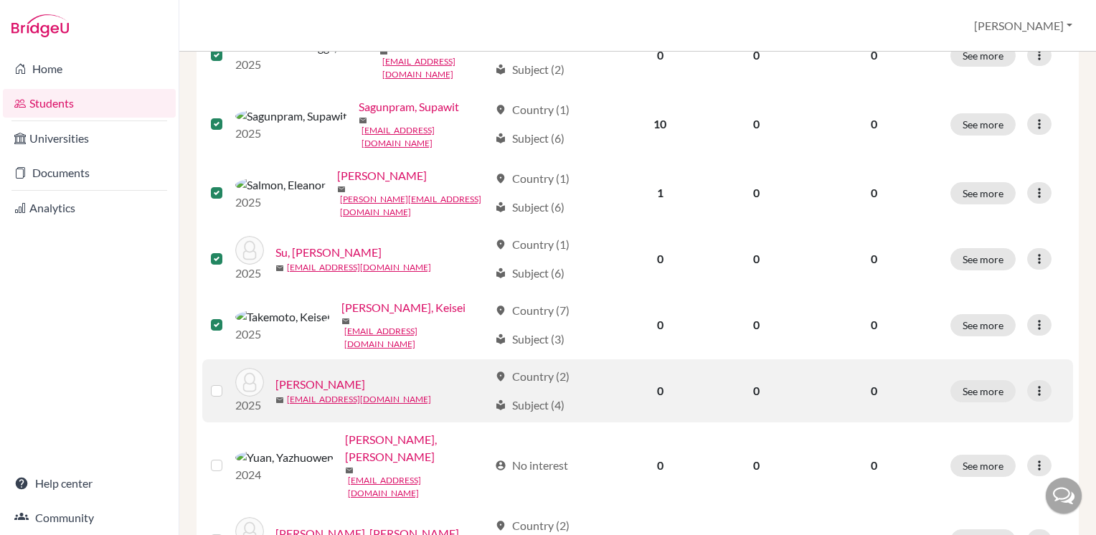
scroll to position [829, 0]
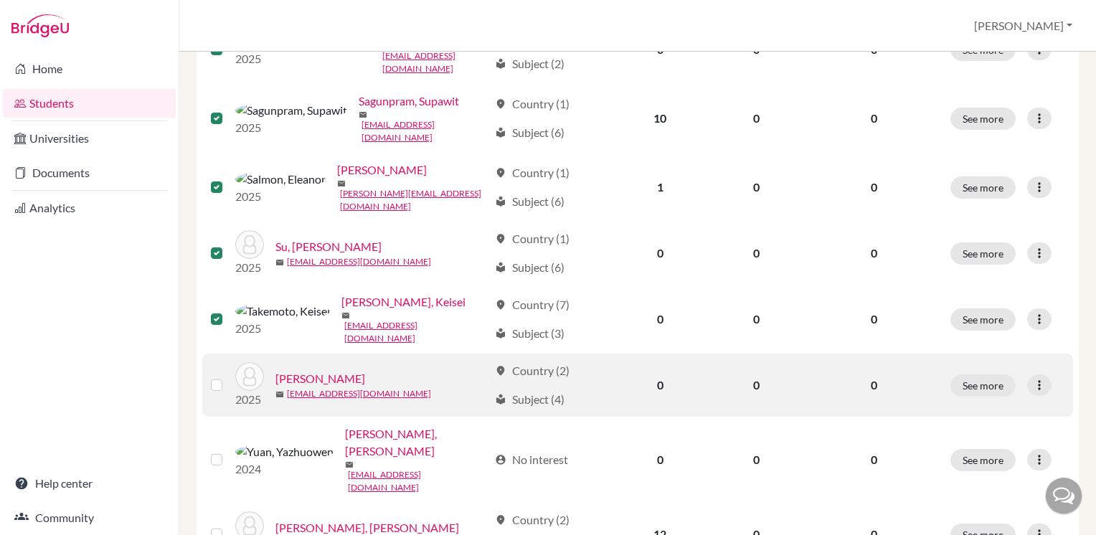
click at [228, 377] on label at bounding box center [228, 377] width 0 height 0
click at [0, 0] on input "checkbox" at bounding box center [0, 0] width 0 height 0
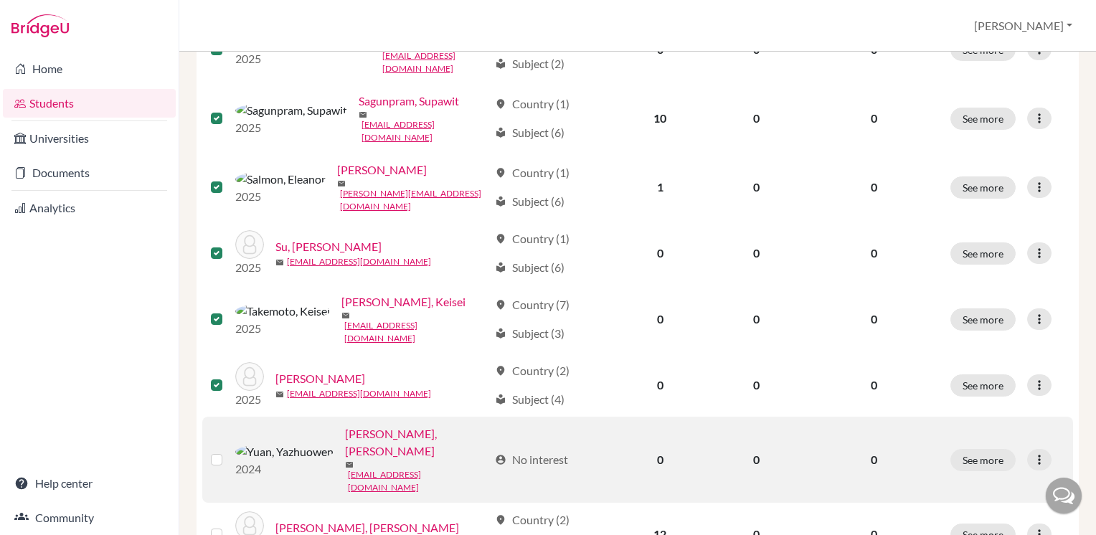
click at [228, 451] on label at bounding box center [228, 451] width 0 height 0
click at [0, 0] on input "checkbox" at bounding box center [0, 0] width 0 height 0
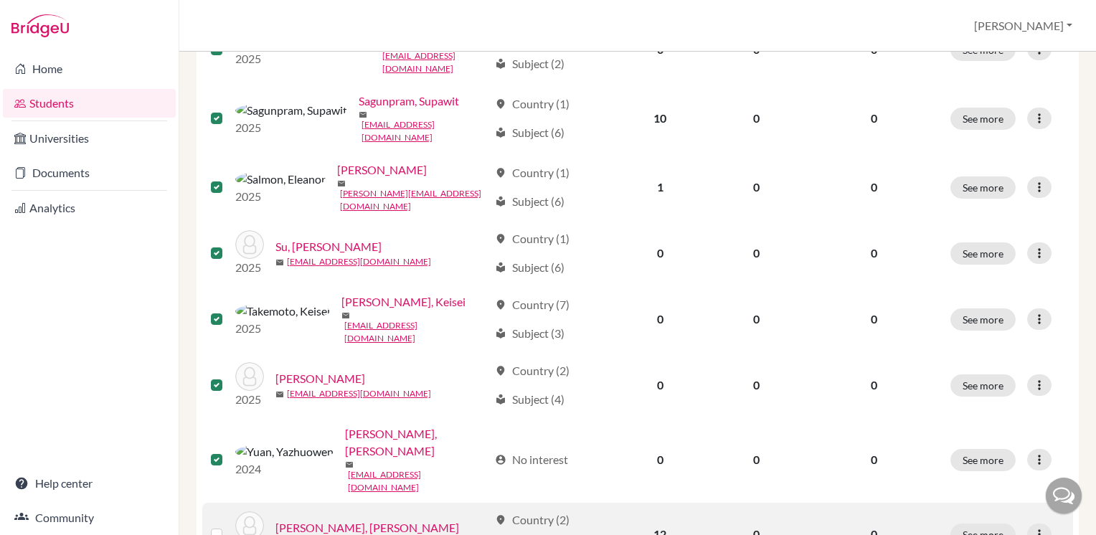
click at [228, 526] on label at bounding box center [228, 526] width 0 height 0
click at [0, 0] on input "checkbox" at bounding box center [0, 0] width 0 height 0
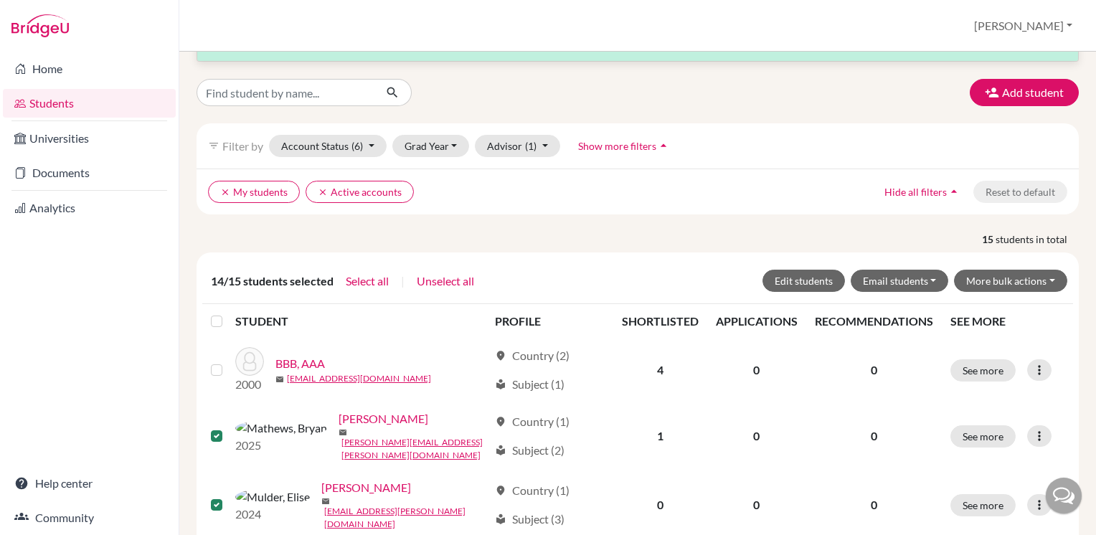
scroll to position [40, 0]
click at [998, 280] on button "More bulk actions" at bounding box center [1010, 281] width 113 height 22
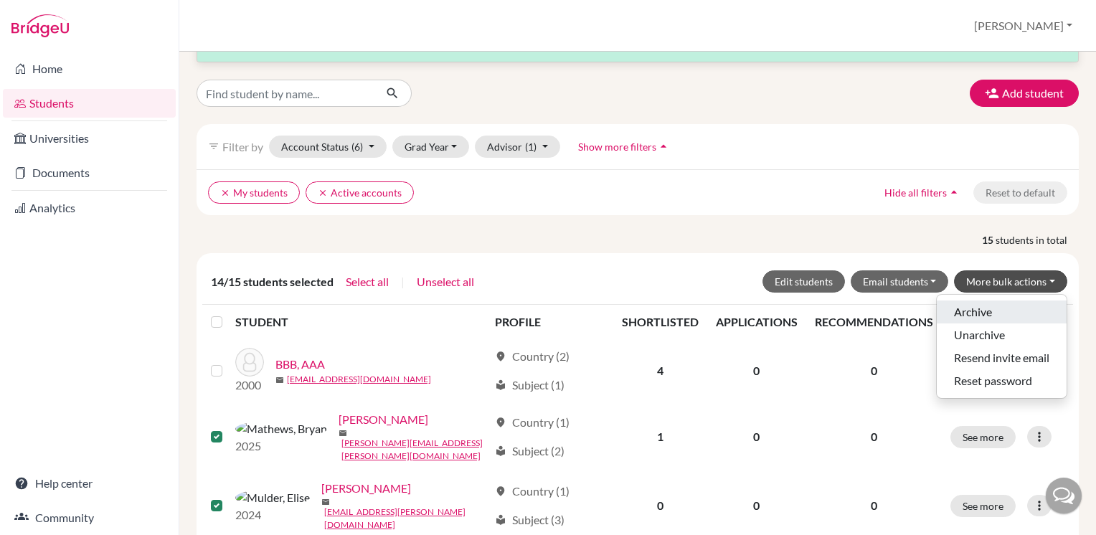
click at [952, 308] on button "Archive" at bounding box center [1002, 311] width 130 height 23
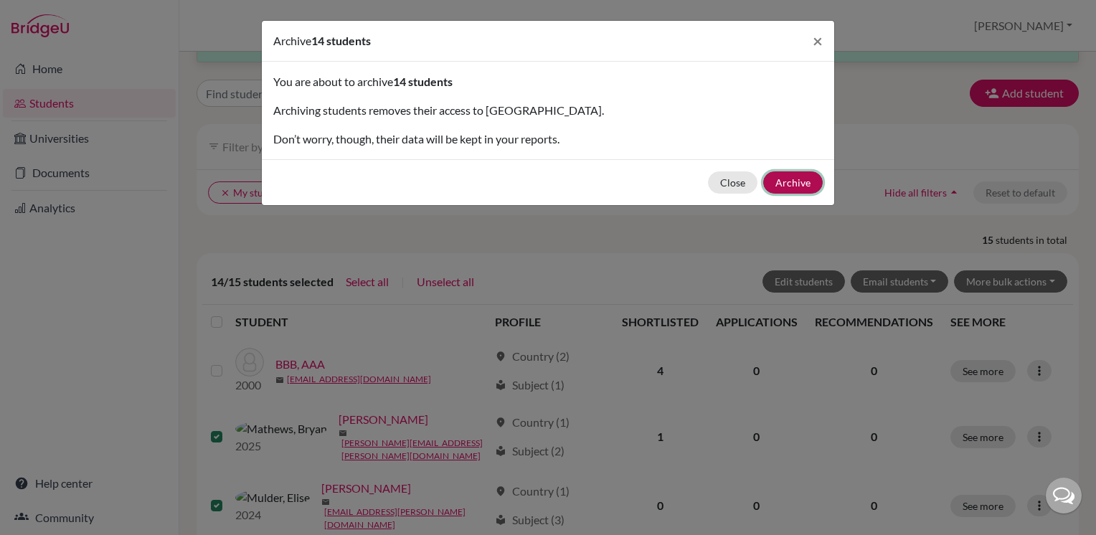
click at [801, 186] on button "Archive" at bounding box center [793, 182] width 60 height 22
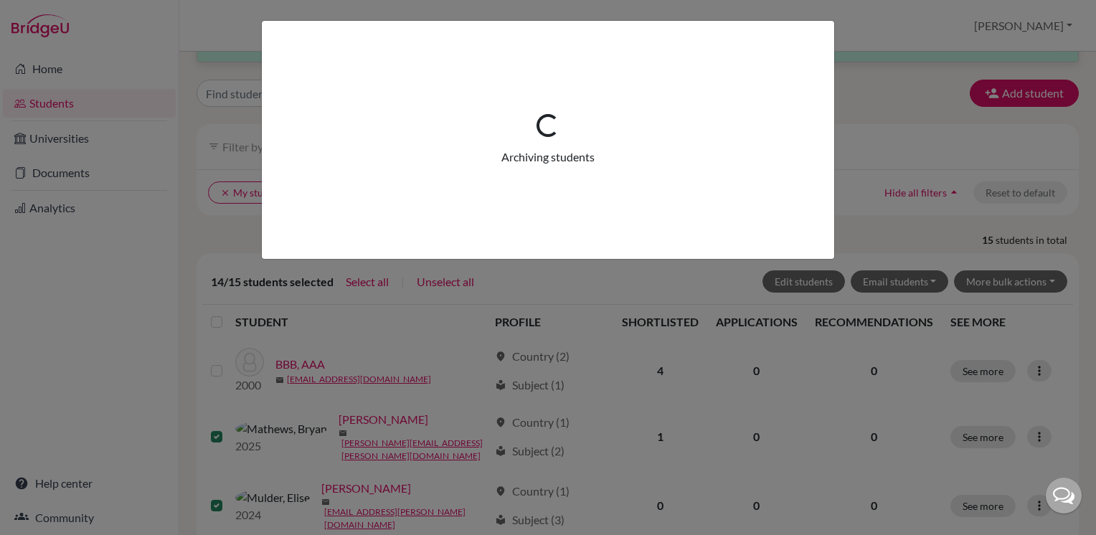
scroll to position [0, 0]
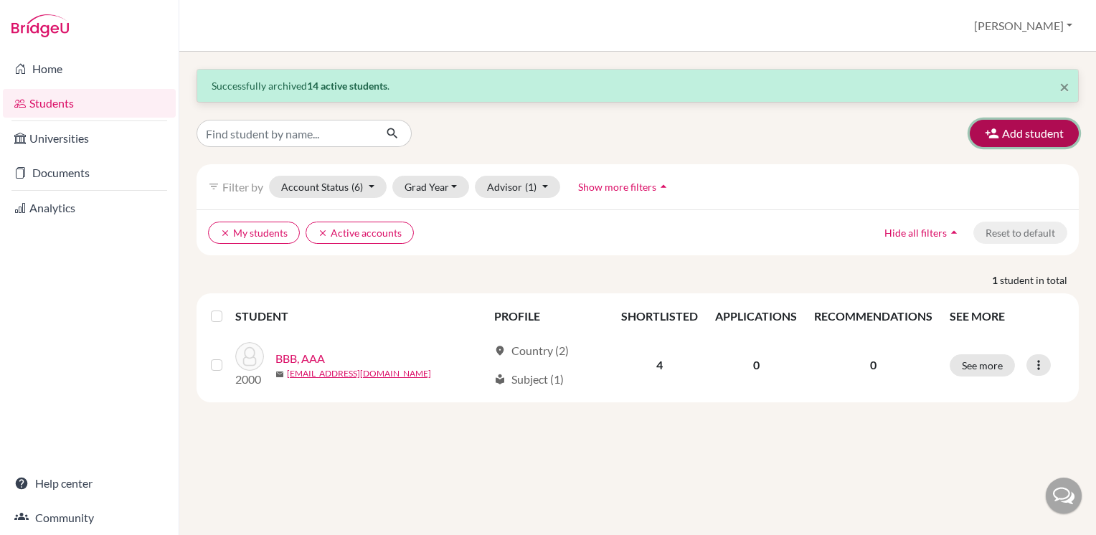
click at [1034, 132] on button "Add student" at bounding box center [1024, 133] width 109 height 27
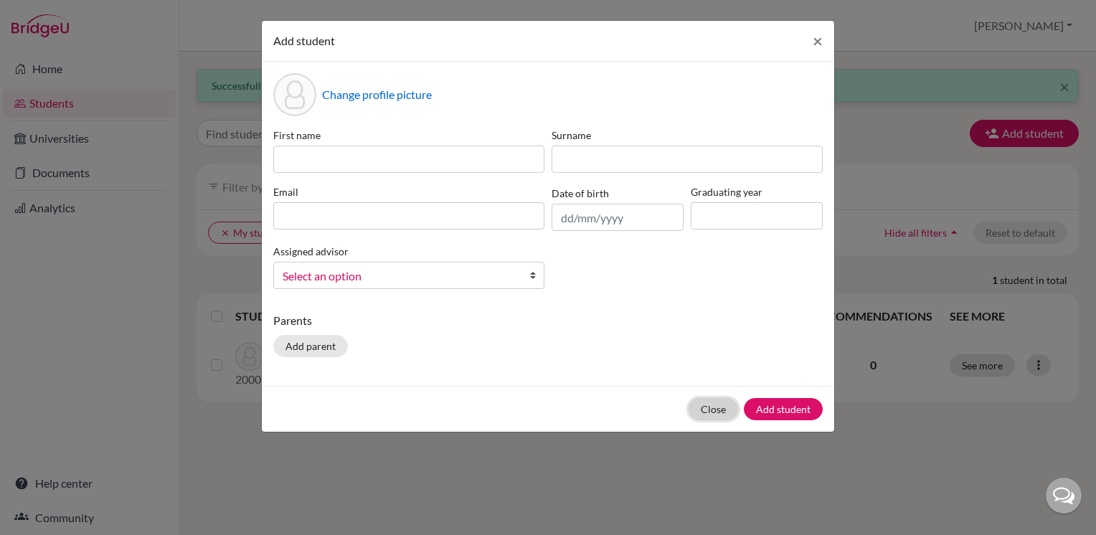
click at [704, 414] on button "Close" at bounding box center [712, 409] width 49 height 22
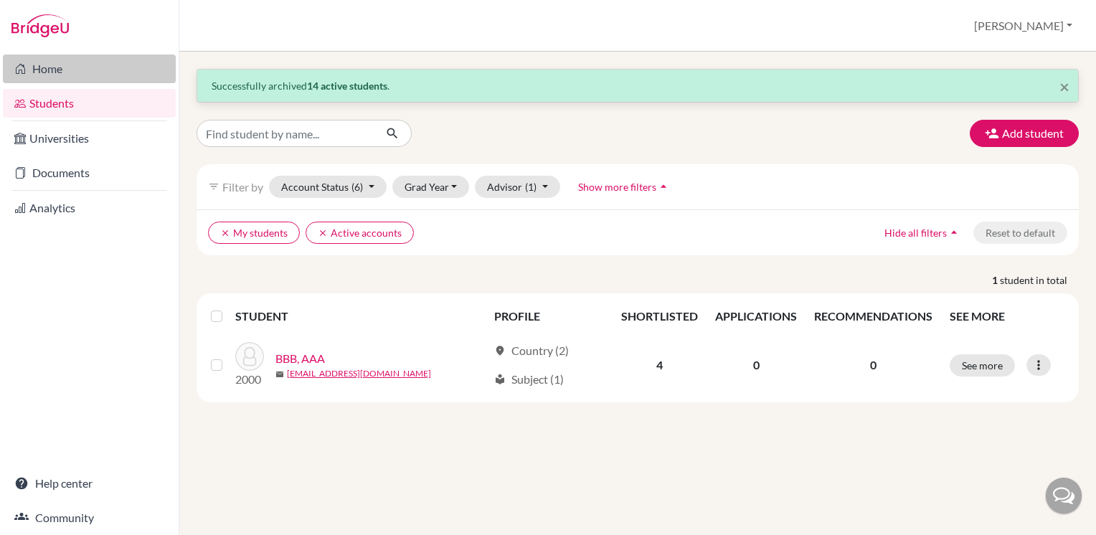
click at [55, 76] on link "Home" at bounding box center [89, 69] width 173 height 29
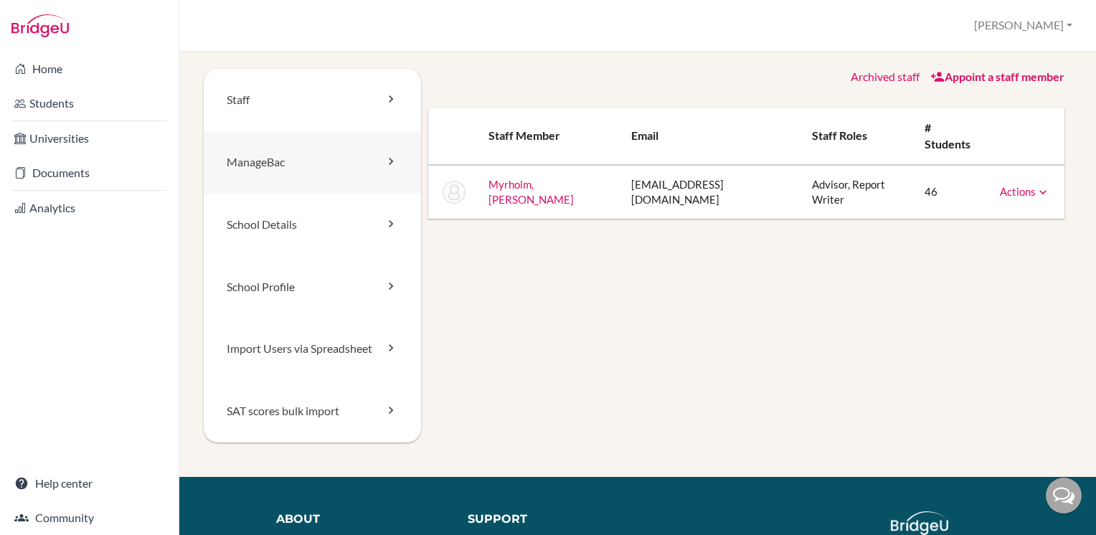
click at [387, 156] on icon at bounding box center [391, 161] width 14 height 14
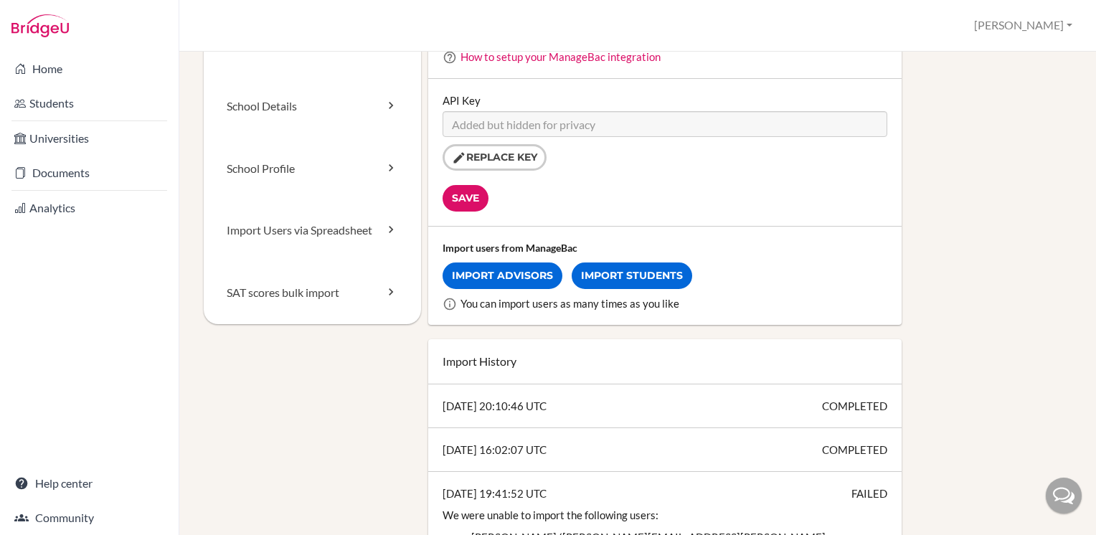
scroll to position [143, 0]
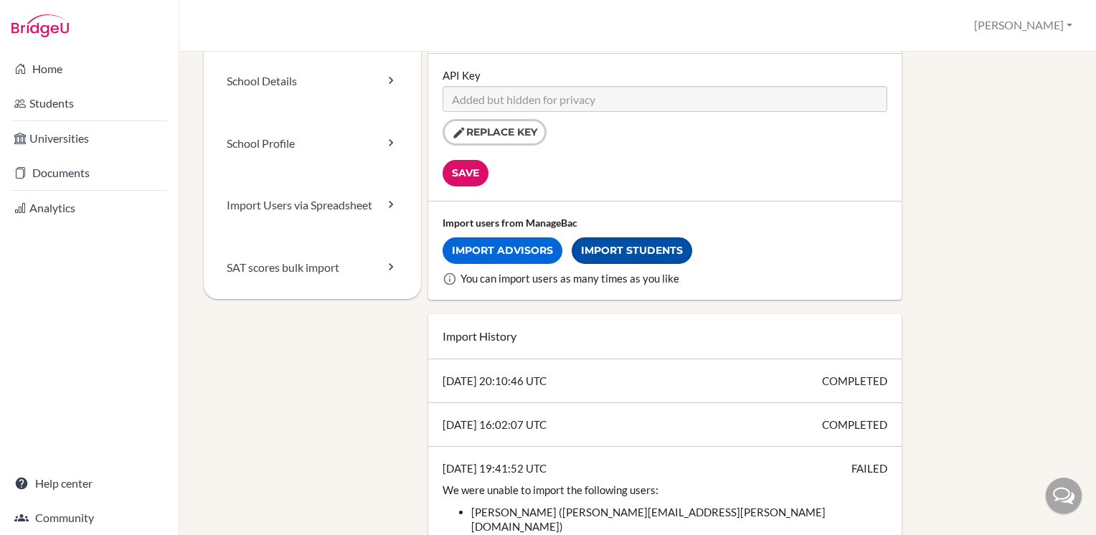
click at [611, 254] on link "Import Students" at bounding box center [632, 250] width 120 height 27
